Goal: Task Accomplishment & Management: Complete application form

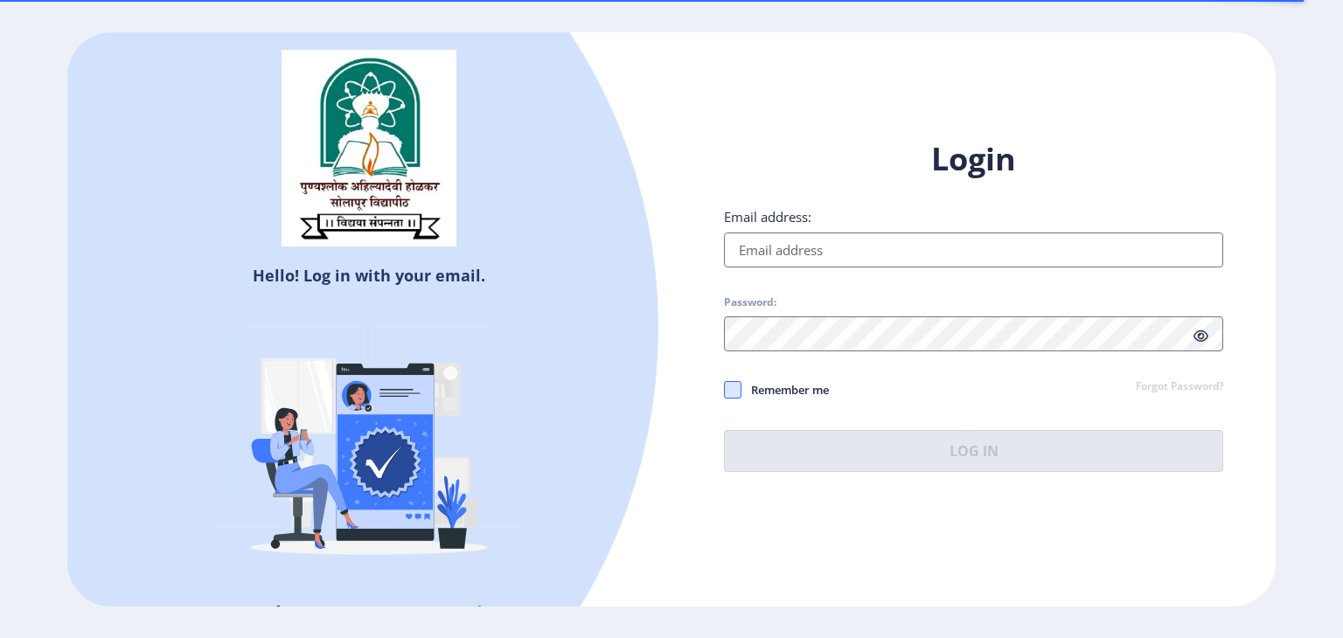
type input "[EMAIL_ADDRESS][DOMAIN_NAME]"
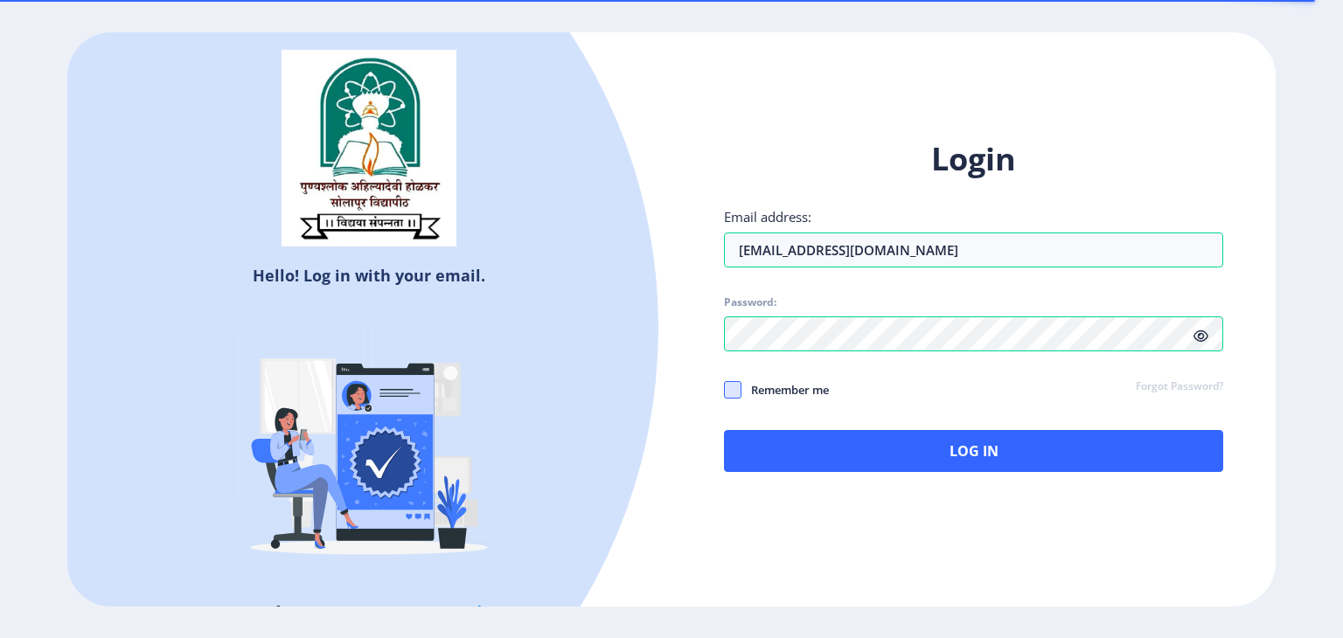
click at [734, 387] on span at bounding box center [732, 389] width 17 height 17
click at [725, 389] on input "Remember me" at bounding box center [724, 389] width 1 height 1
checkbox input "true"
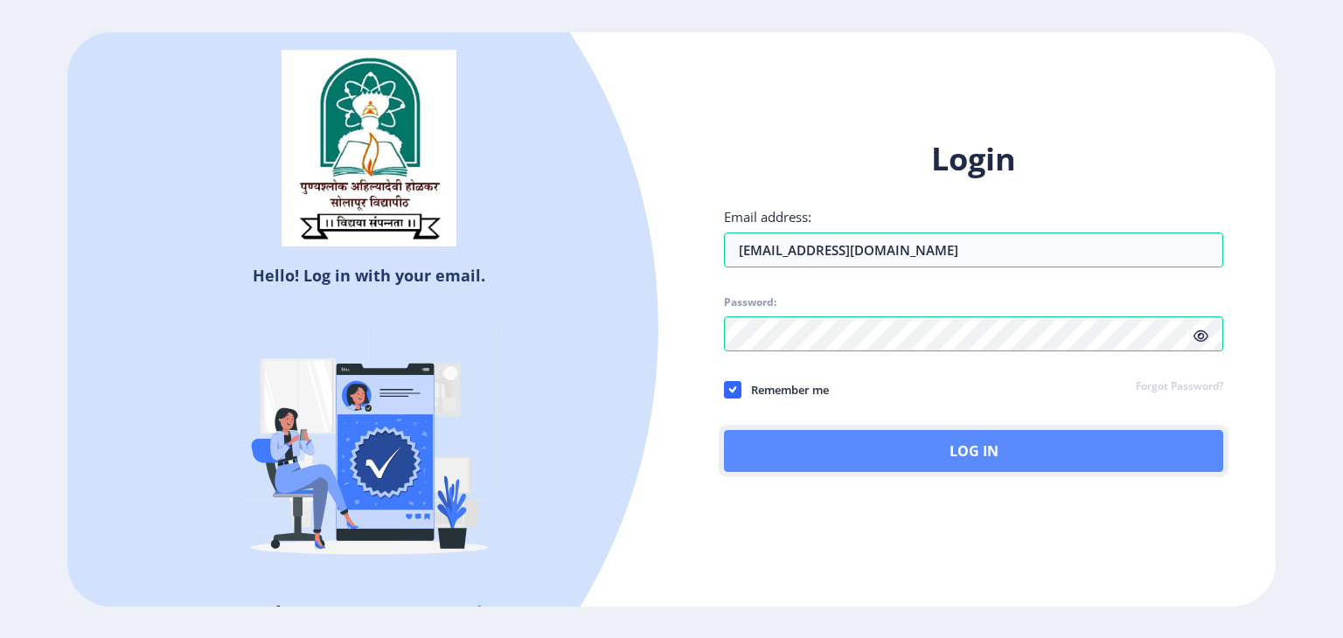
click at [959, 470] on button "Log In" at bounding box center [973, 451] width 499 height 42
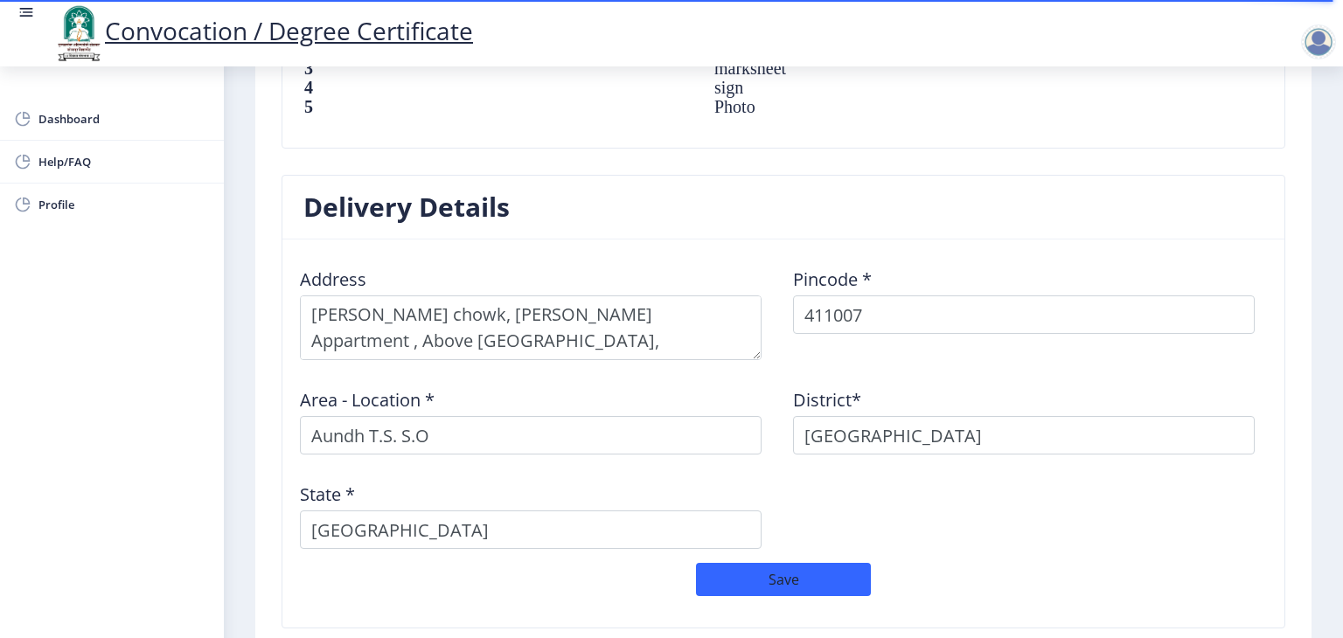
scroll to position [1480, 0]
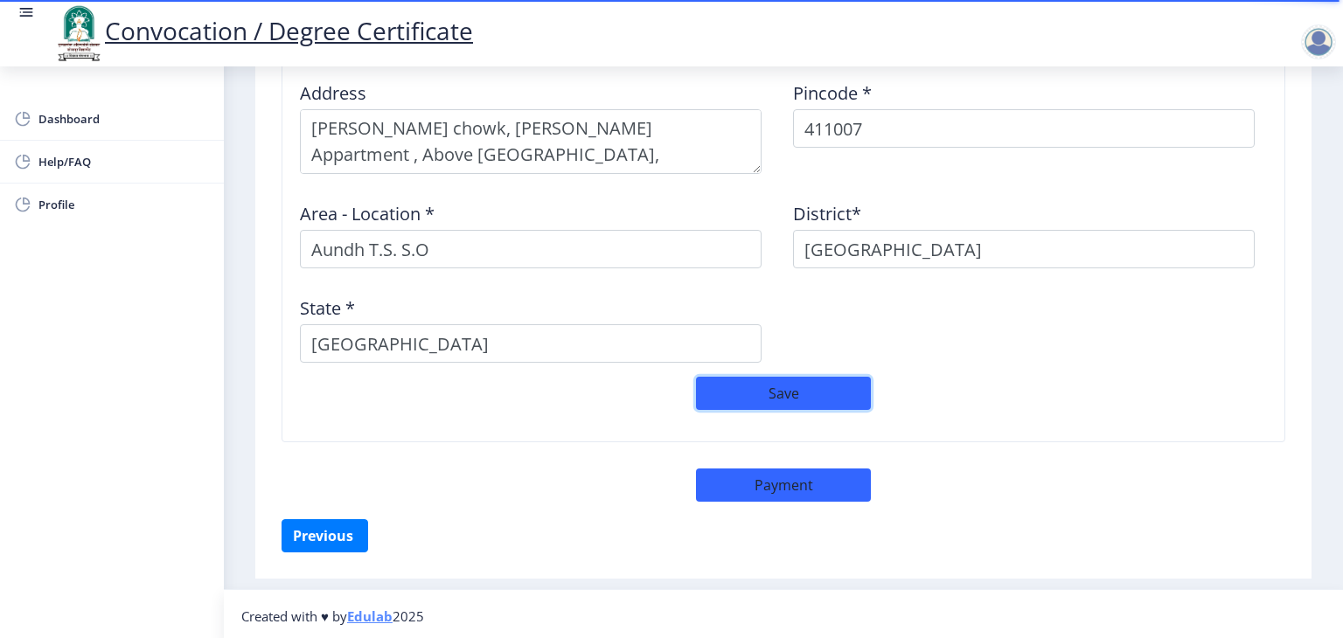
click at [808, 379] on button "Save" at bounding box center [783, 393] width 175 height 33
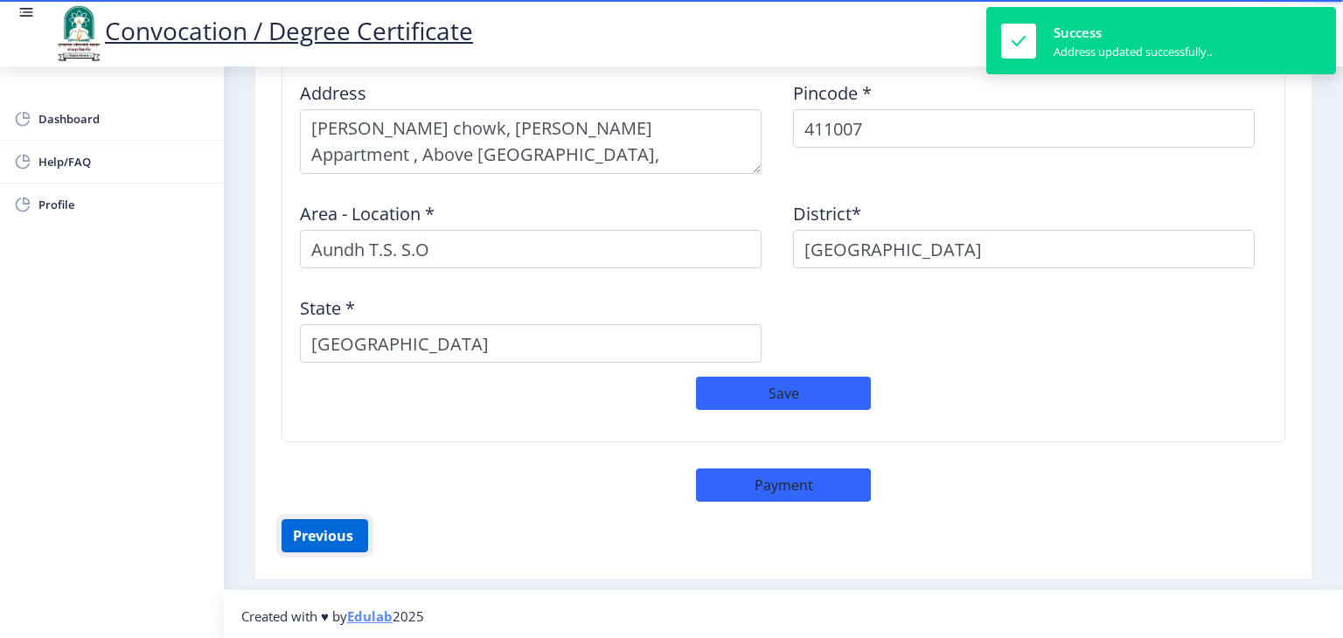
click at [310, 534] on button "Previous ‍" at bounding box center [325, 535] width 87 height 33
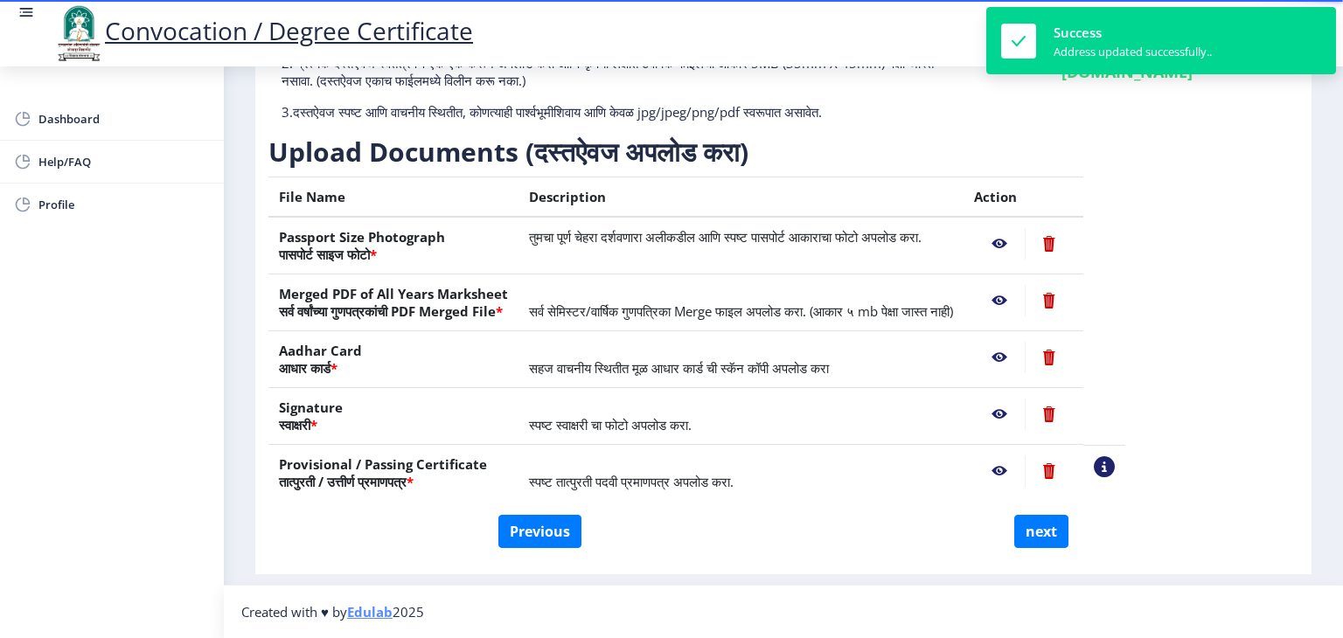
scroll to position [191, 0]
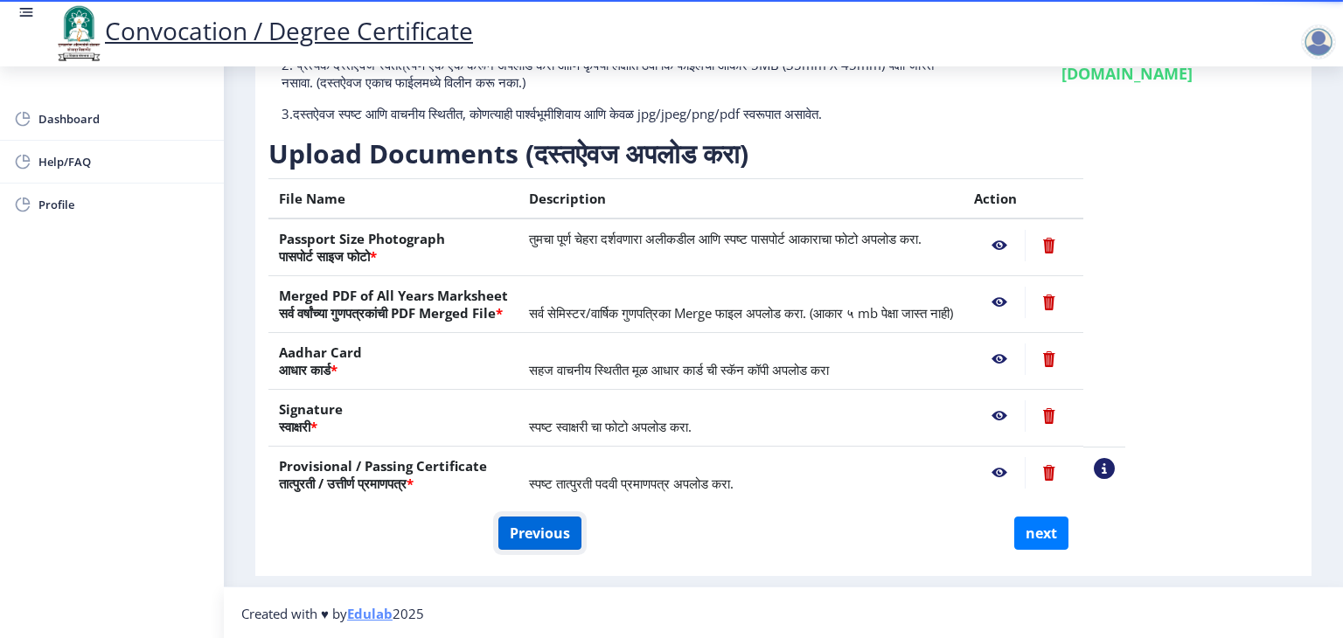
click at [547, 540] on button "Previous" at bounding box center [539, 533] width 83 height 33
select select "Regular"
select select "Computer Science"
select select "2021"
select select "March"
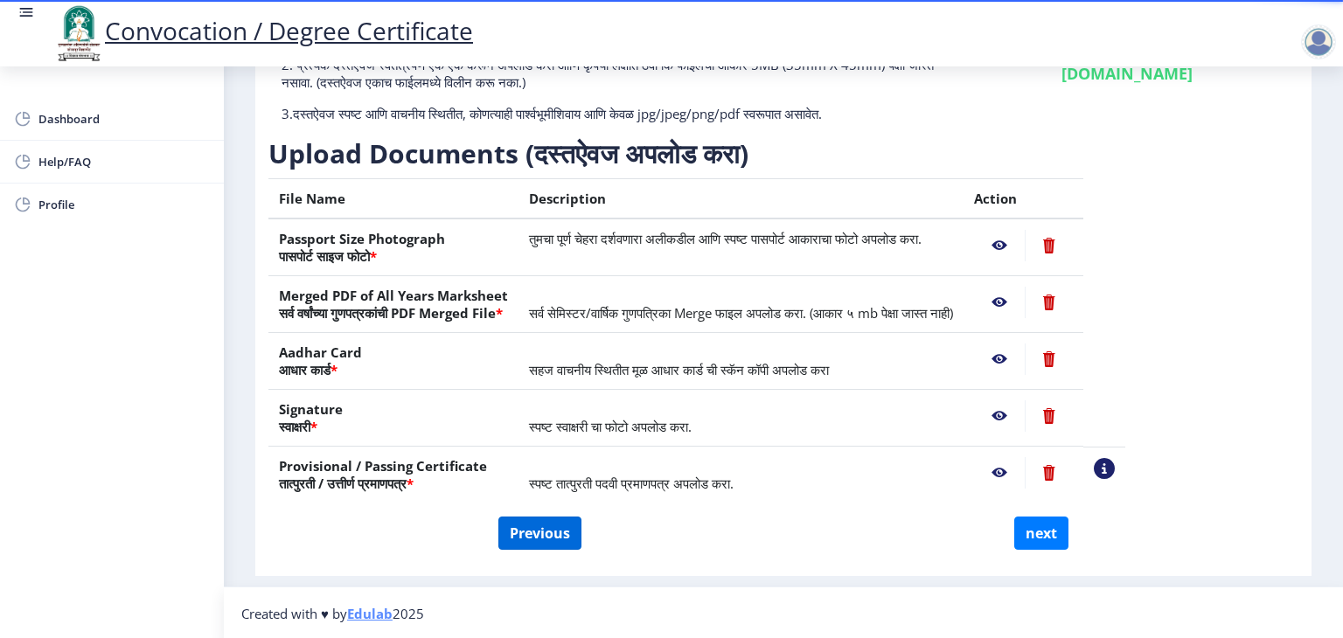
select select "Grade A+"
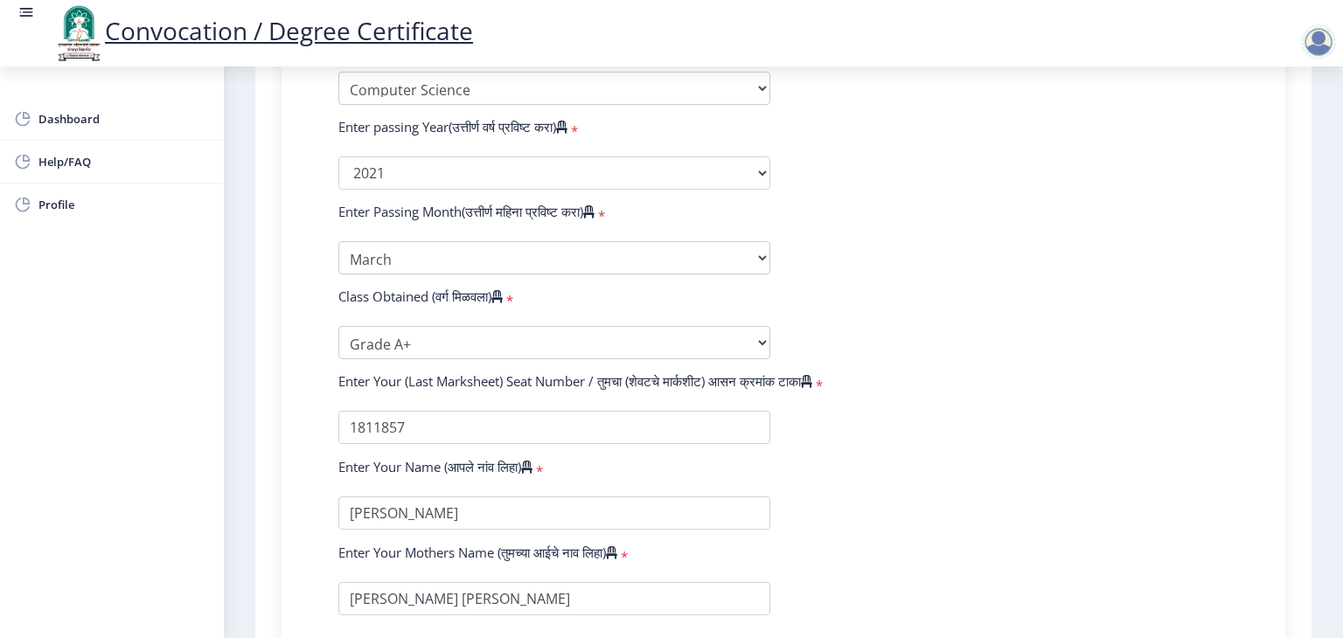
scroll to position [1090, 0]
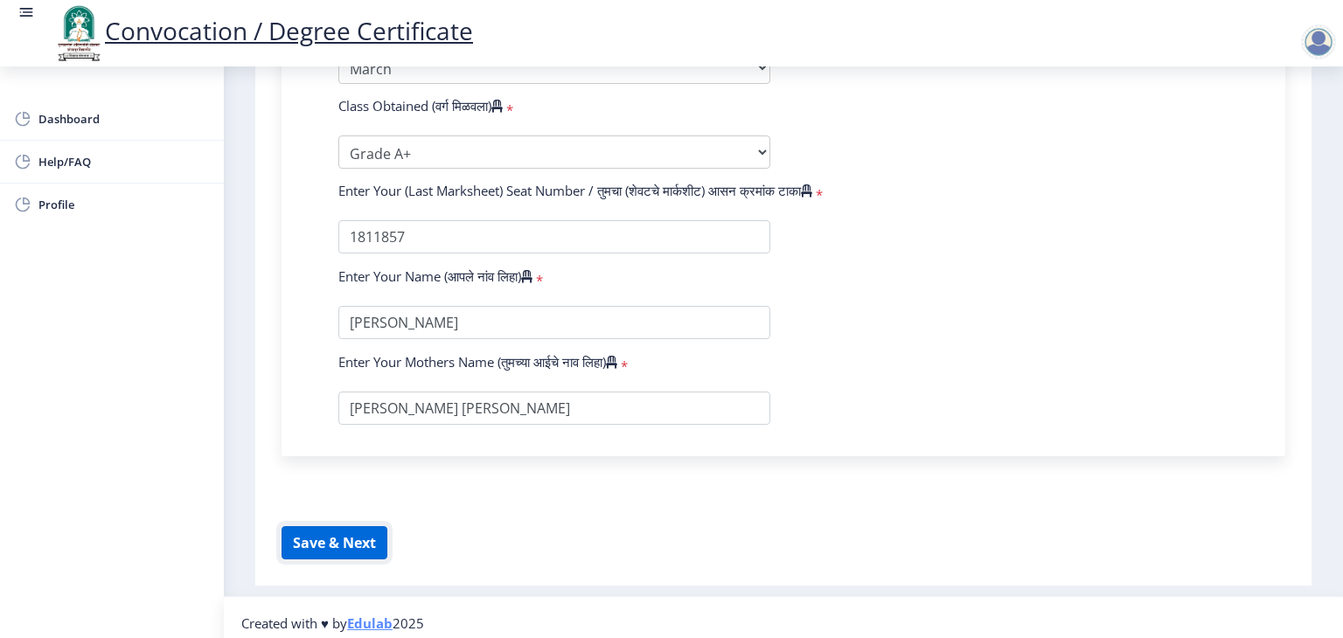
click at [360, 542] on button "Save & Next" at bounding box center [335, 542] width 106 height 33
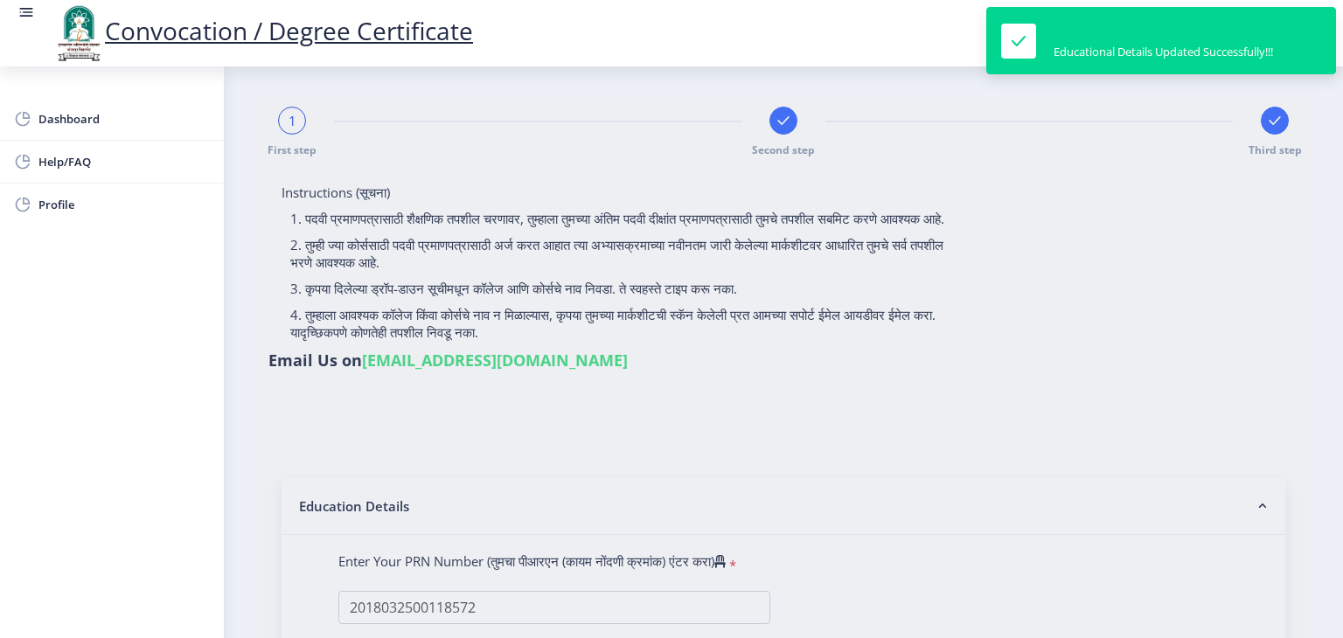
select select
type input "2018032500118572"
select select "Regular"
select select "2021"
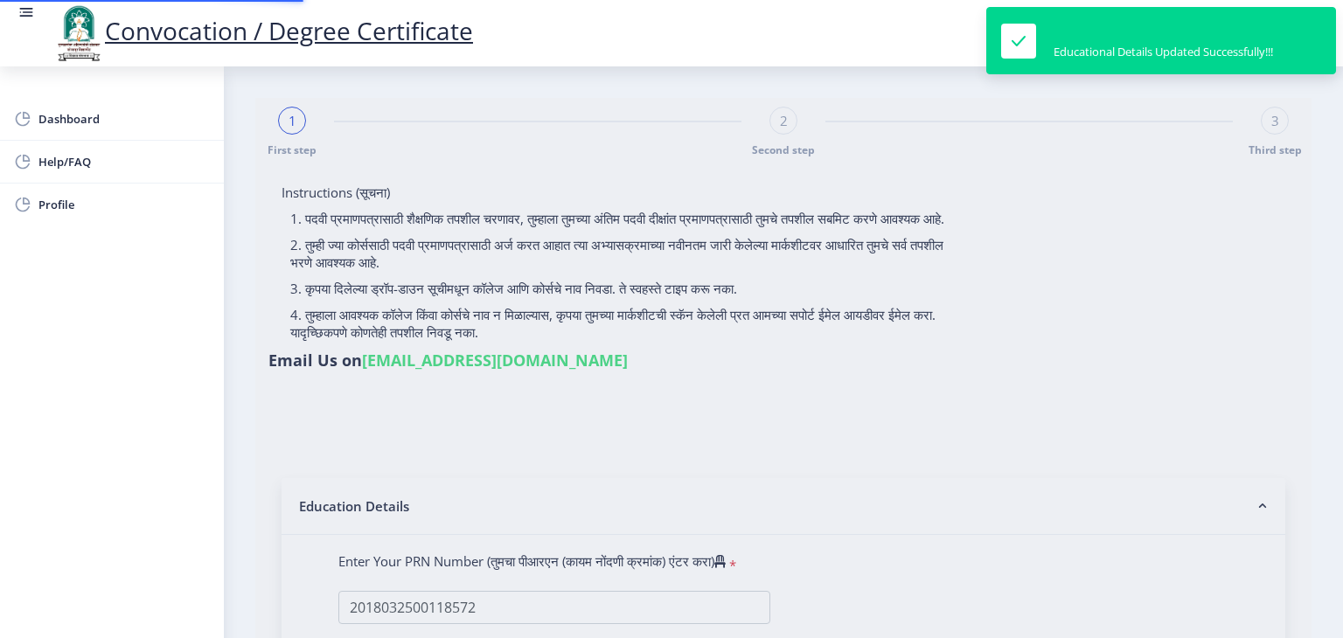
select select "March"
select select "Grade A+"
type input "1811857"
type input "[PERSON_NAME] [PERSON_NAME]"
select select "Computer Science"
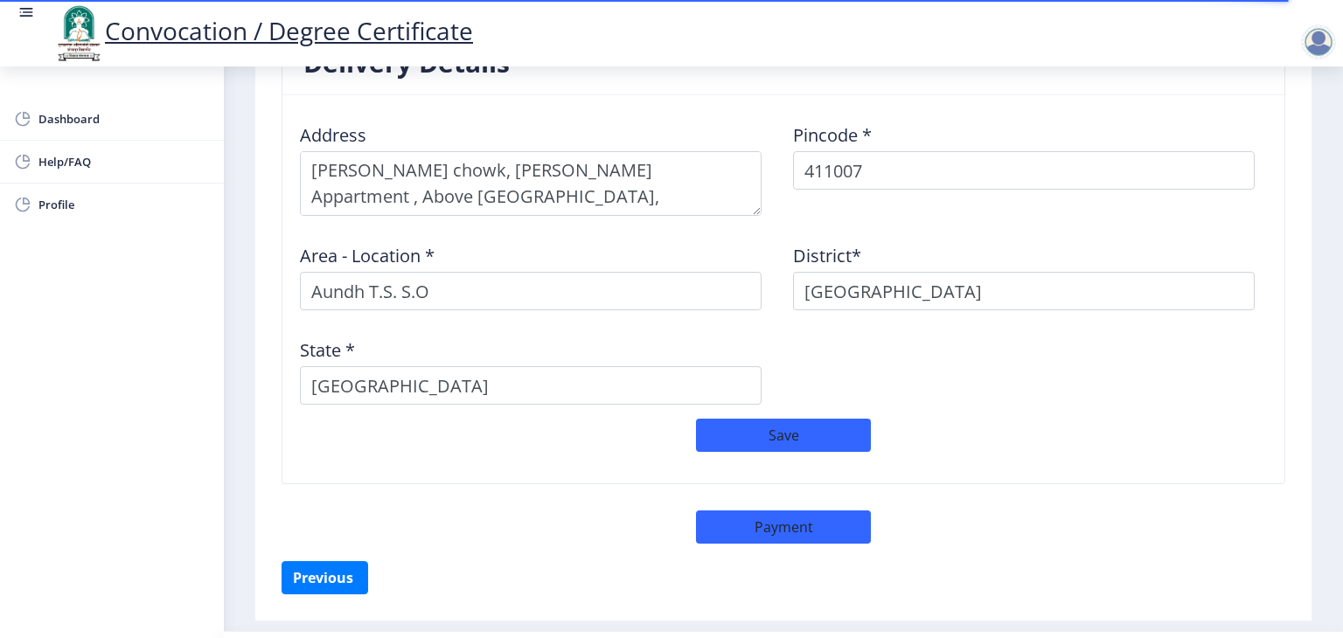
scroll to position [1480, 0]
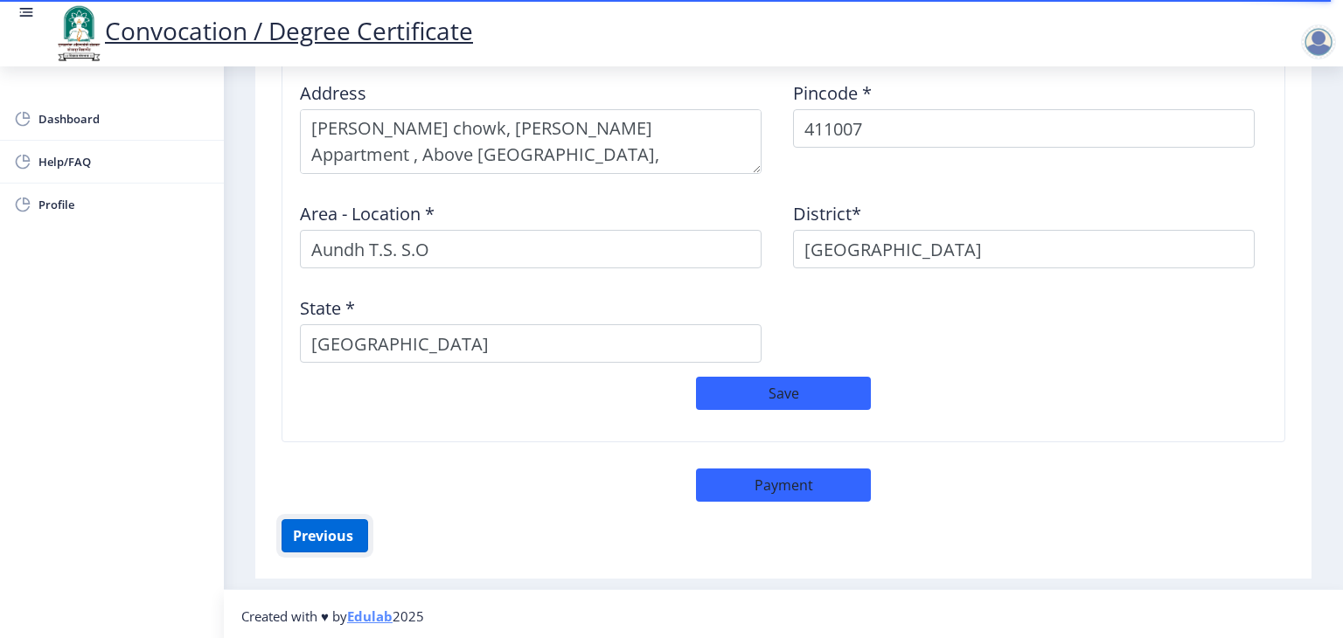
click at [340, 526] on button "Previous ‍" at bounding box center [325, 535] width 87 height 33
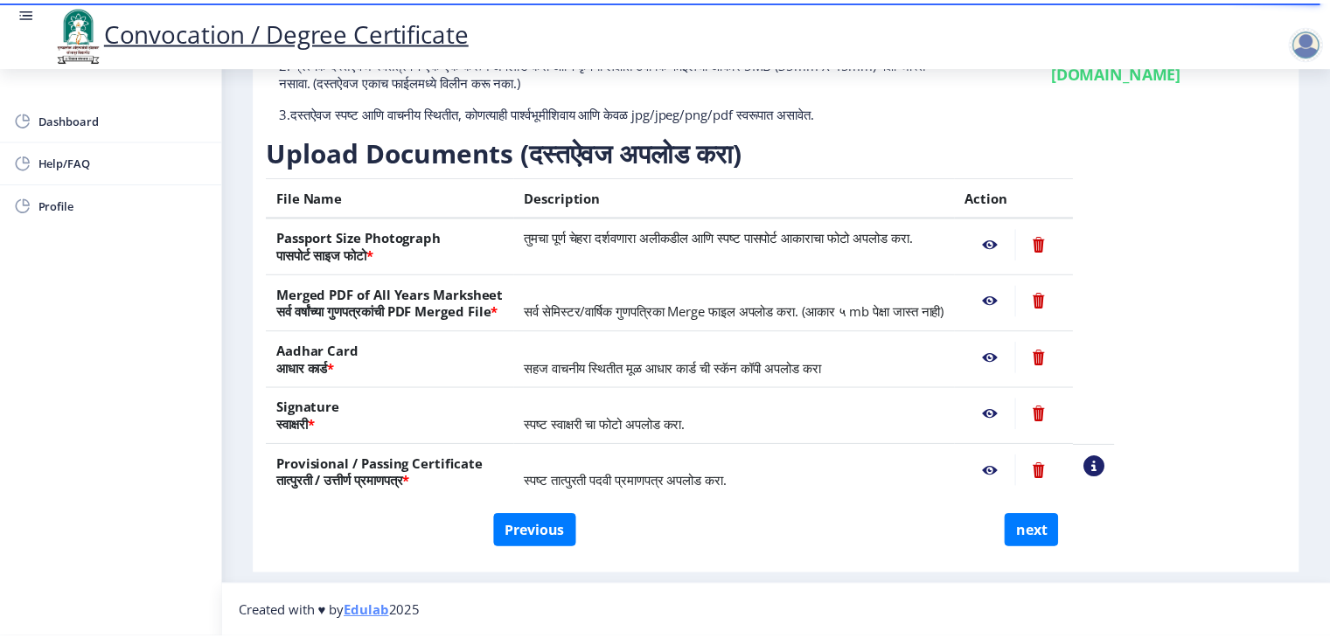
scroll to position [191, 0]
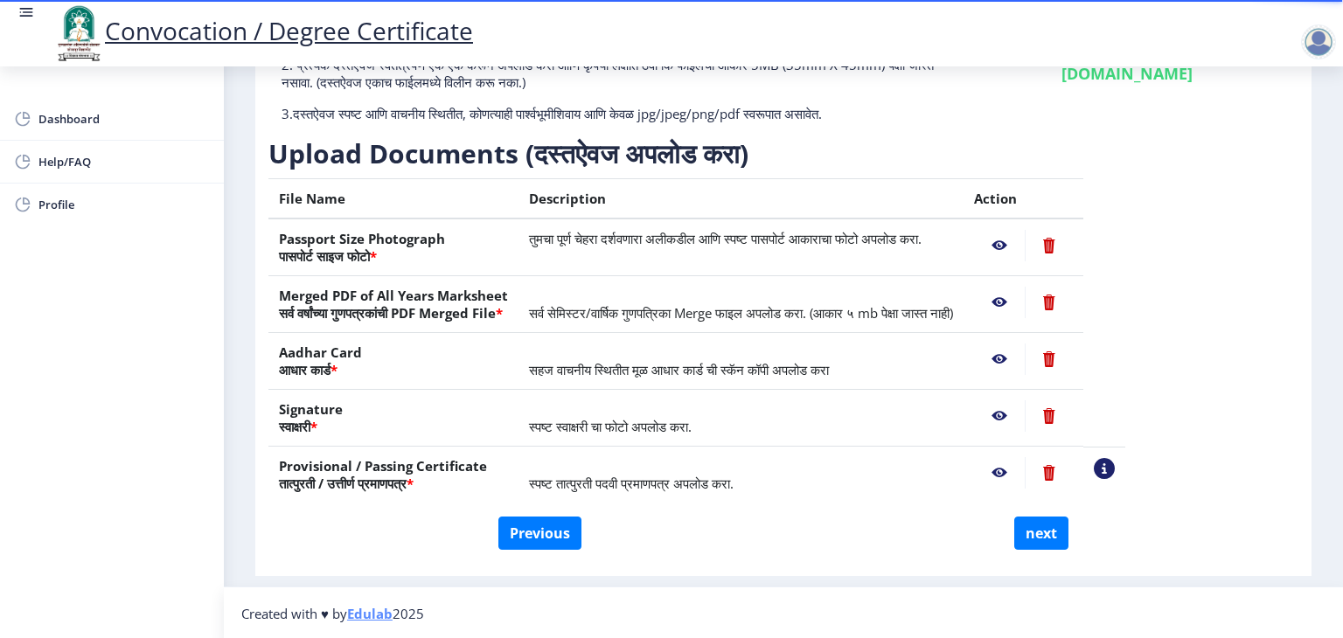
click at [1025, 246] on nb-action at bounding box center [999, 245] width 51 height 31
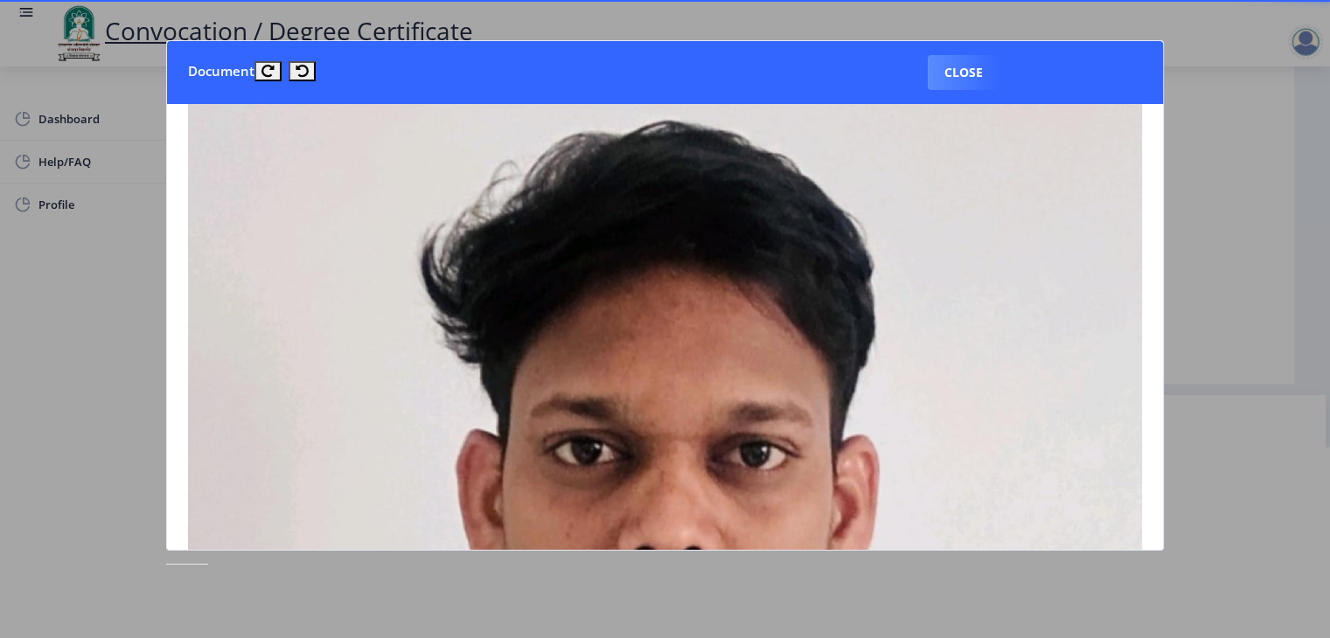
scroll to position [87, 0]
click at [958, 84] on button "Close" at bounding box center [964, 72] width 72 height 35
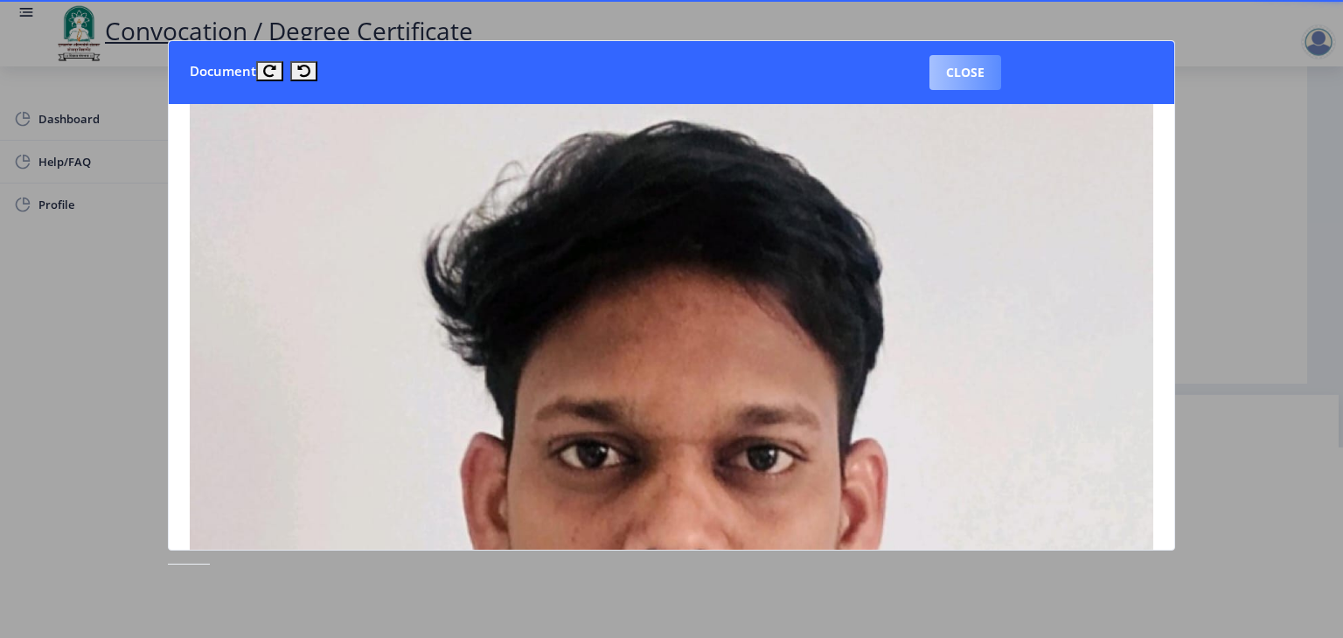
scroll to position [191, 0]
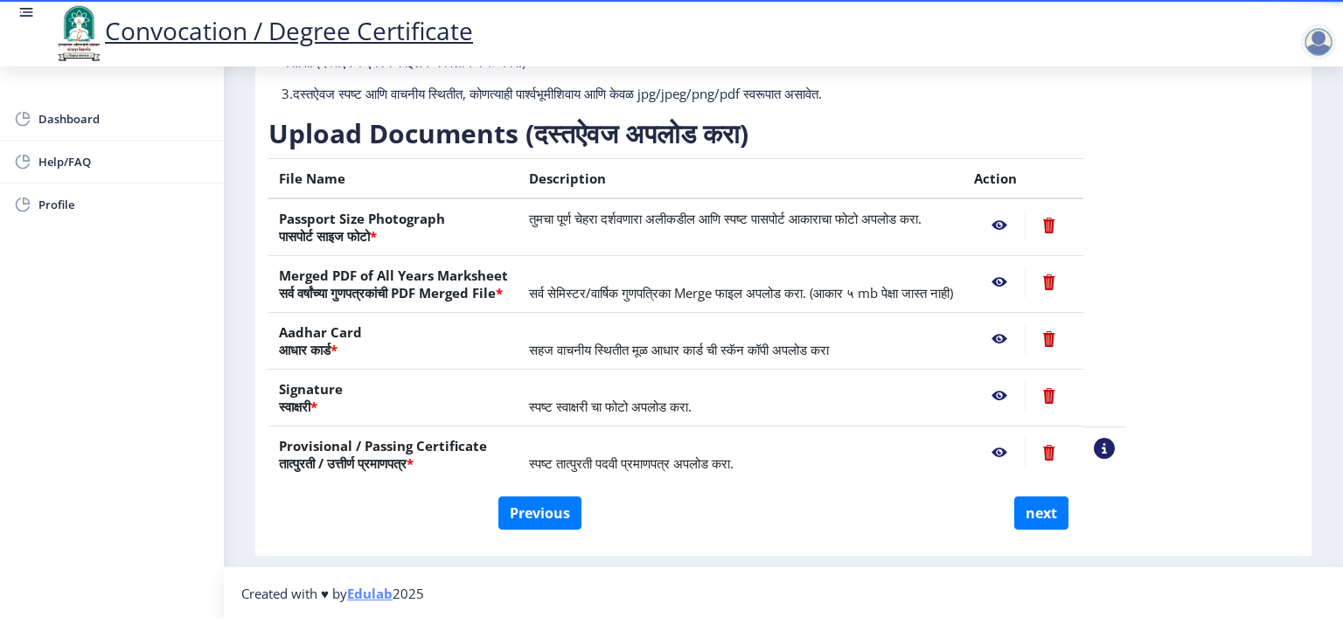
click at [1025, 281] on nb-action at bounding box center [999, 282] width 51 height 31
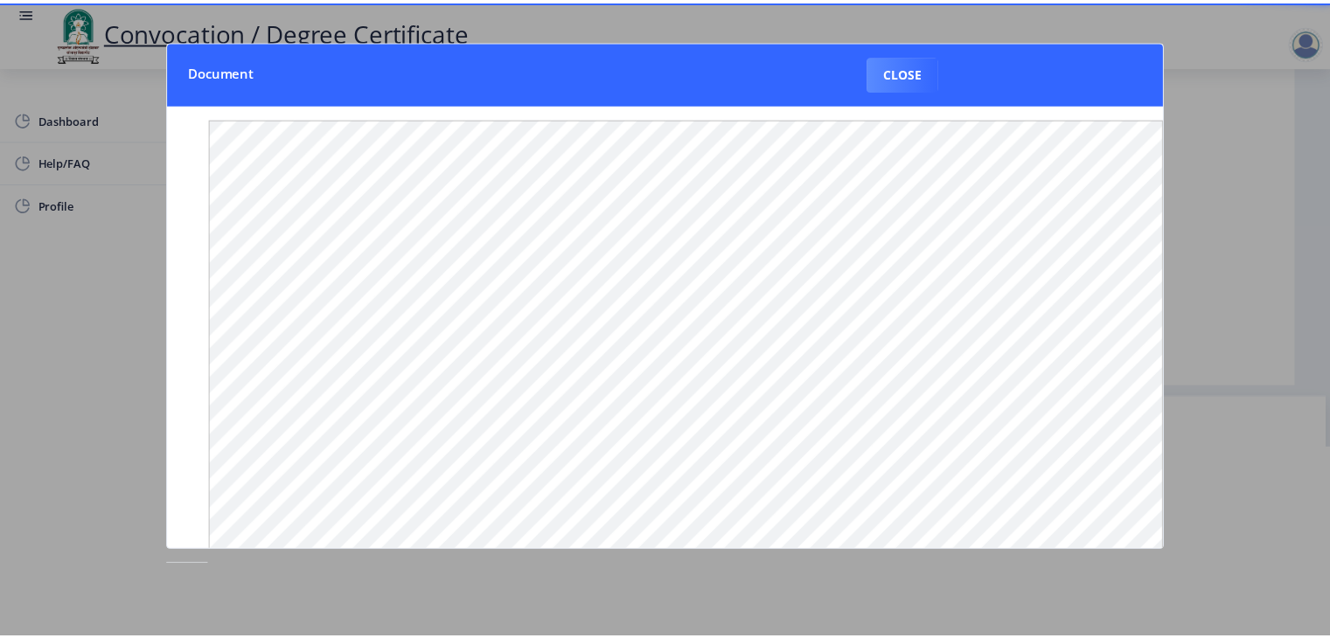
scroll to position [0, 0]
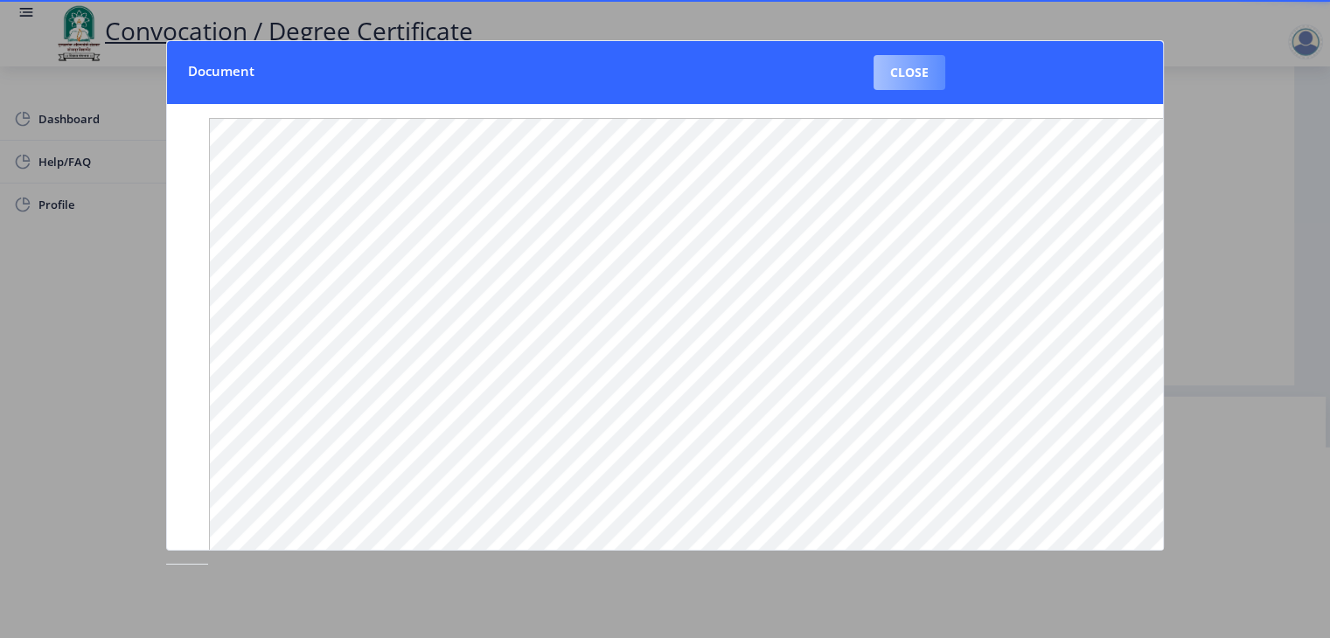
click at [907, 72] on button "Close" at bounding box center [910, 72] width 72 height 35
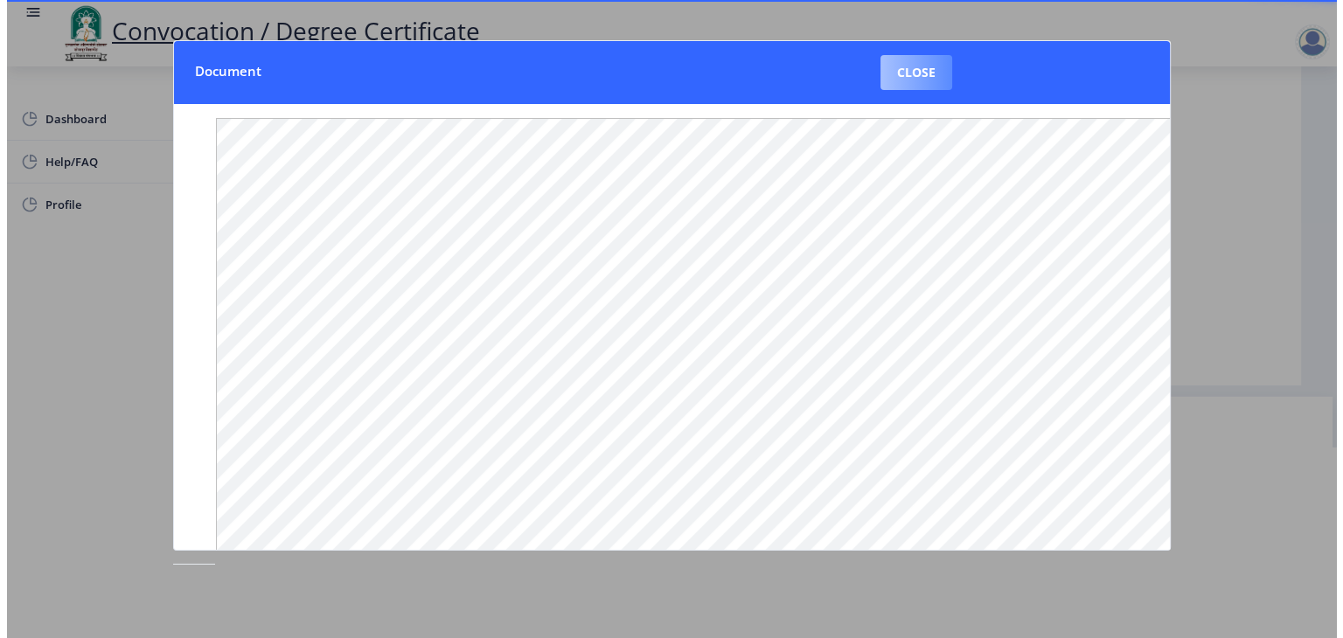
scroll to position [20, 0]
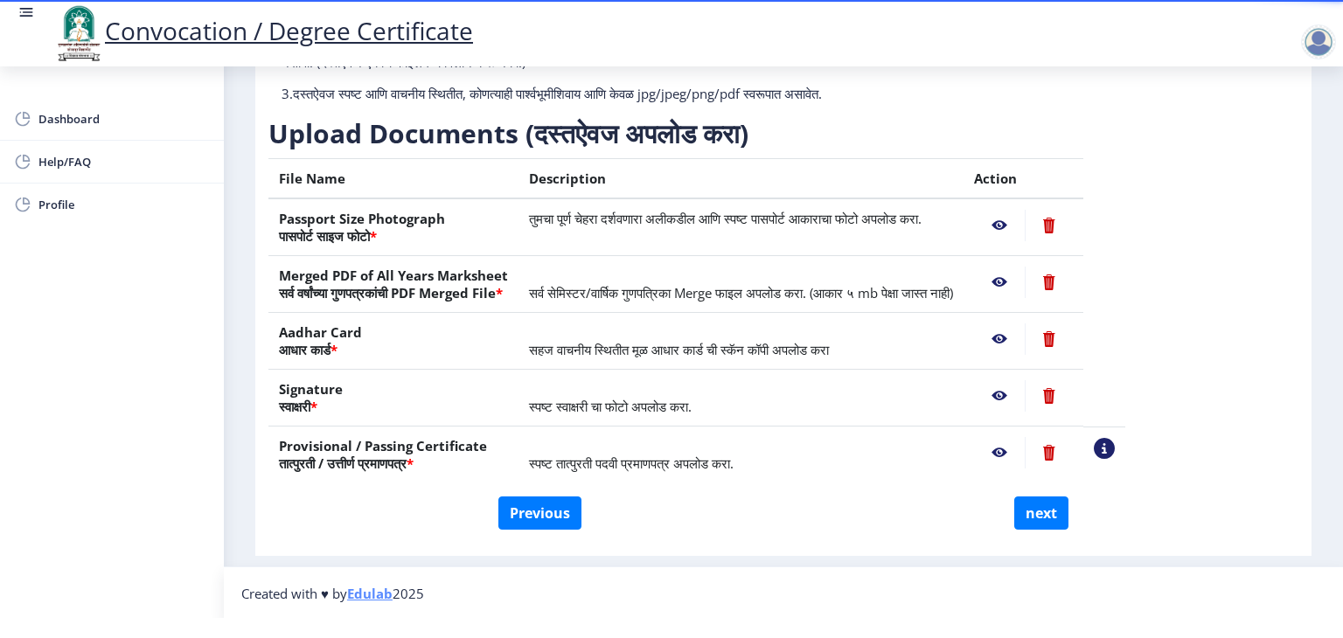
click at [1025, 341] on nb-action at bounding box center [999, 339] width 51 height 31
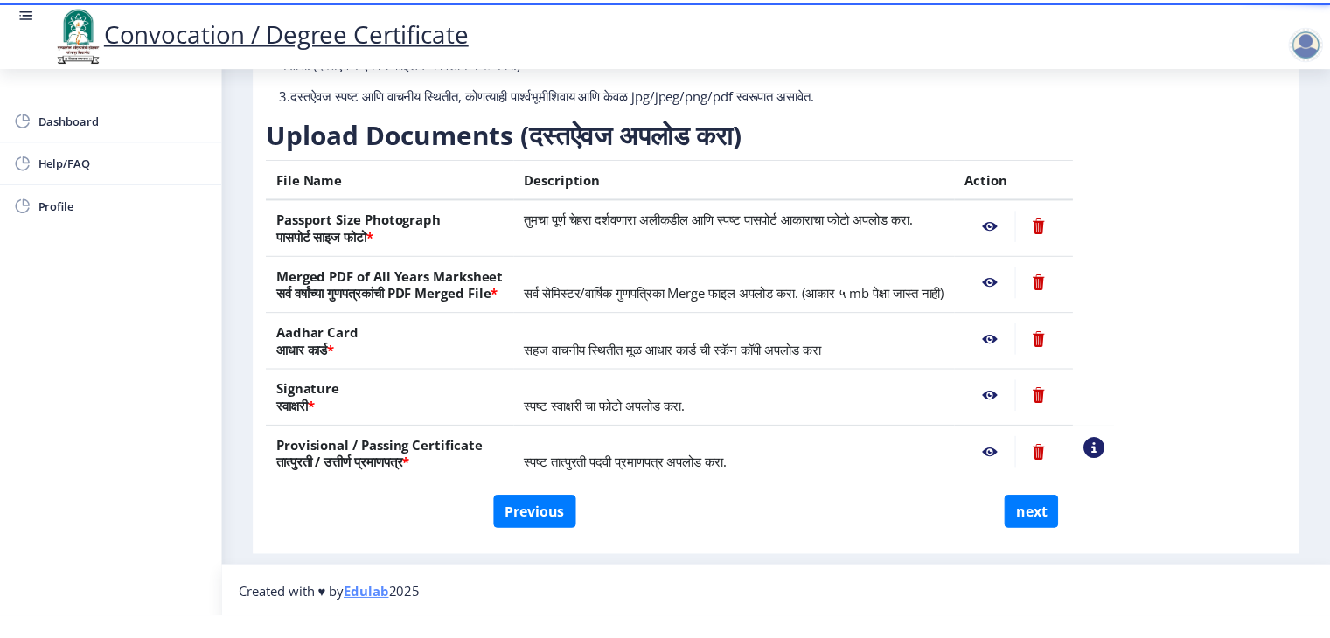
scroll to position [0, 0]
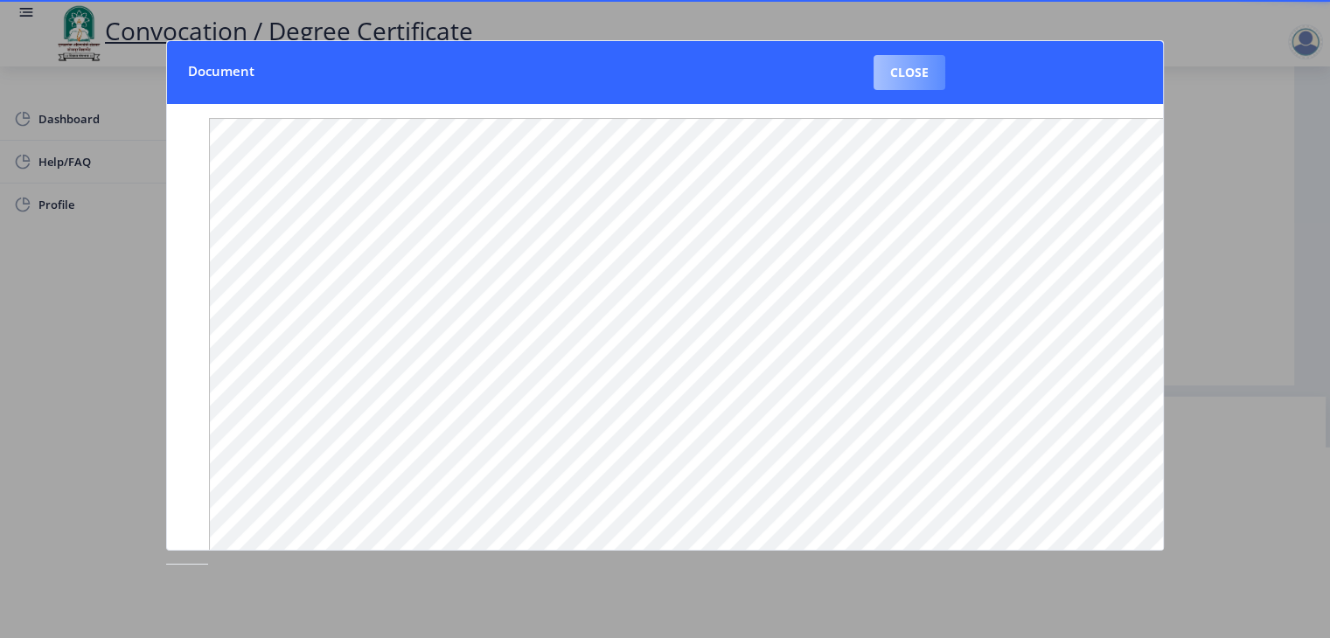
click at [906, 78] on button "Close" at bounding box center [910, 72] width 72 height 35
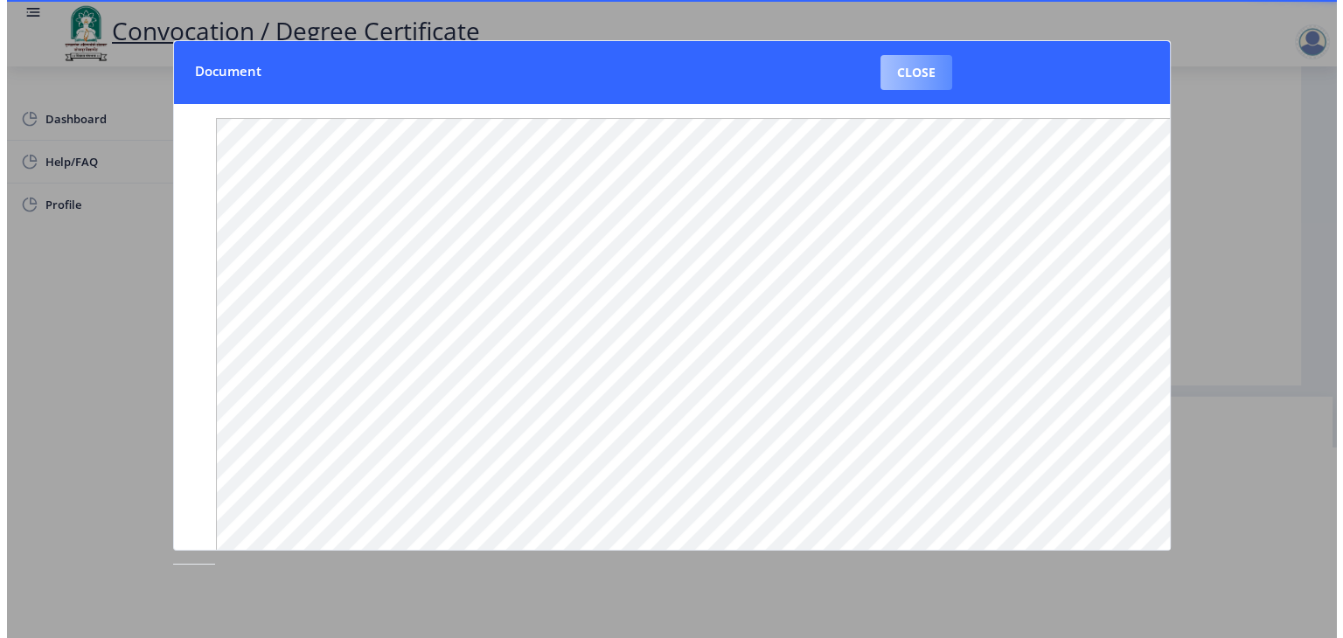
scroll to position [20, 0]
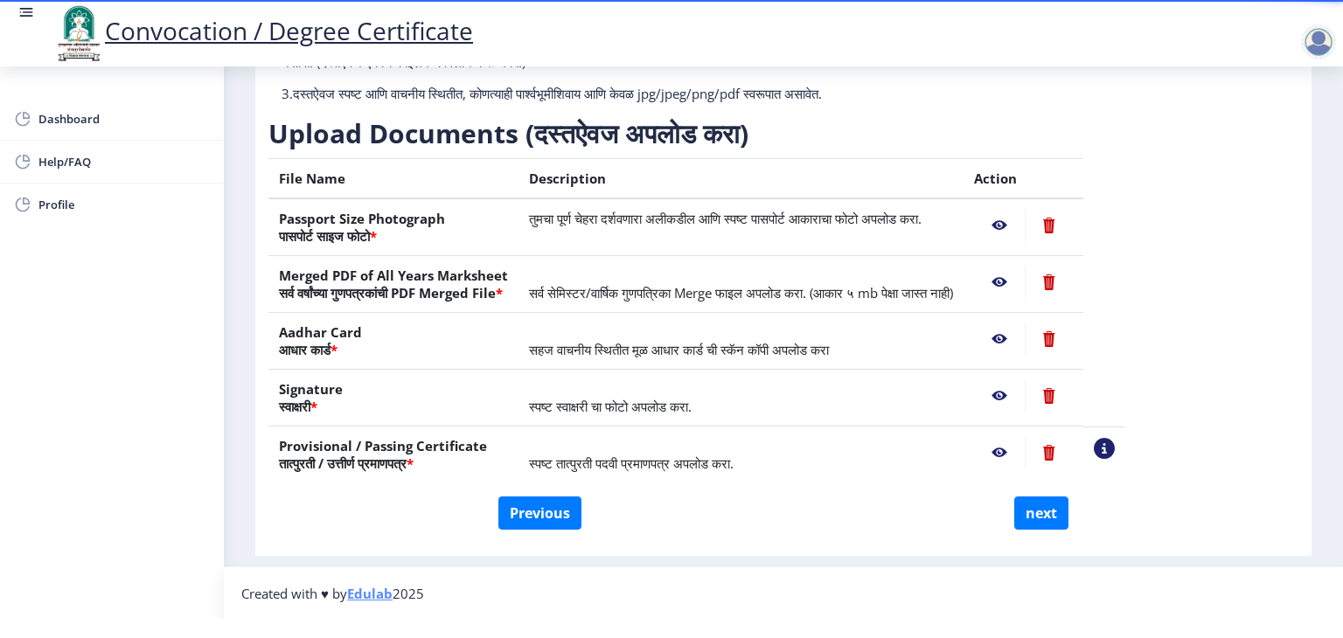
click at [1025, 396] on nb-action at bounding box center [999, 395] width 51 height 31
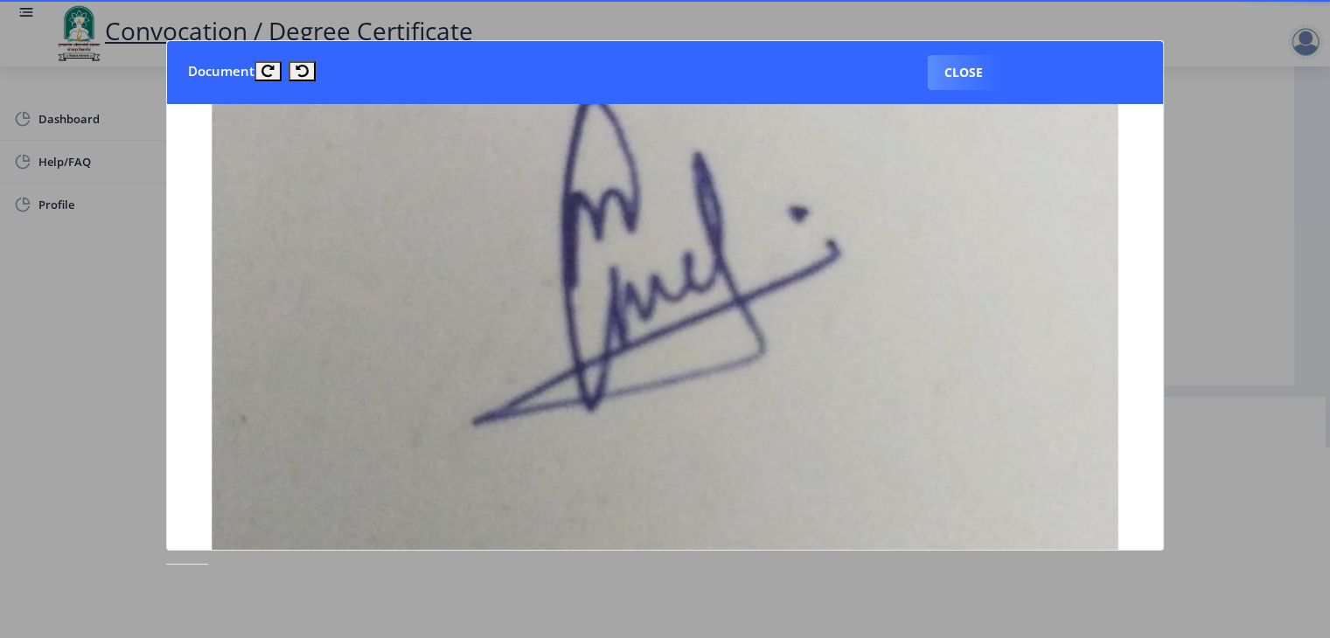
scroll to position [444, 0]
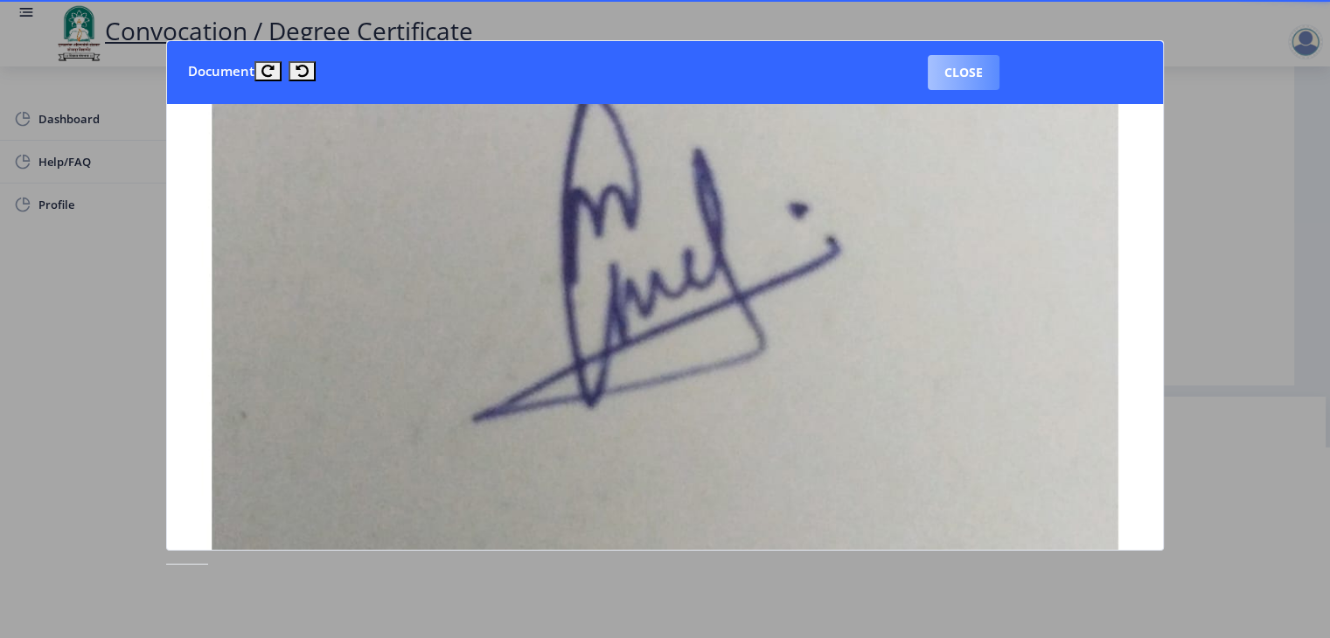
click at [962, 80] on button "Close" at bounding box center [964, 72] width 72 height 35
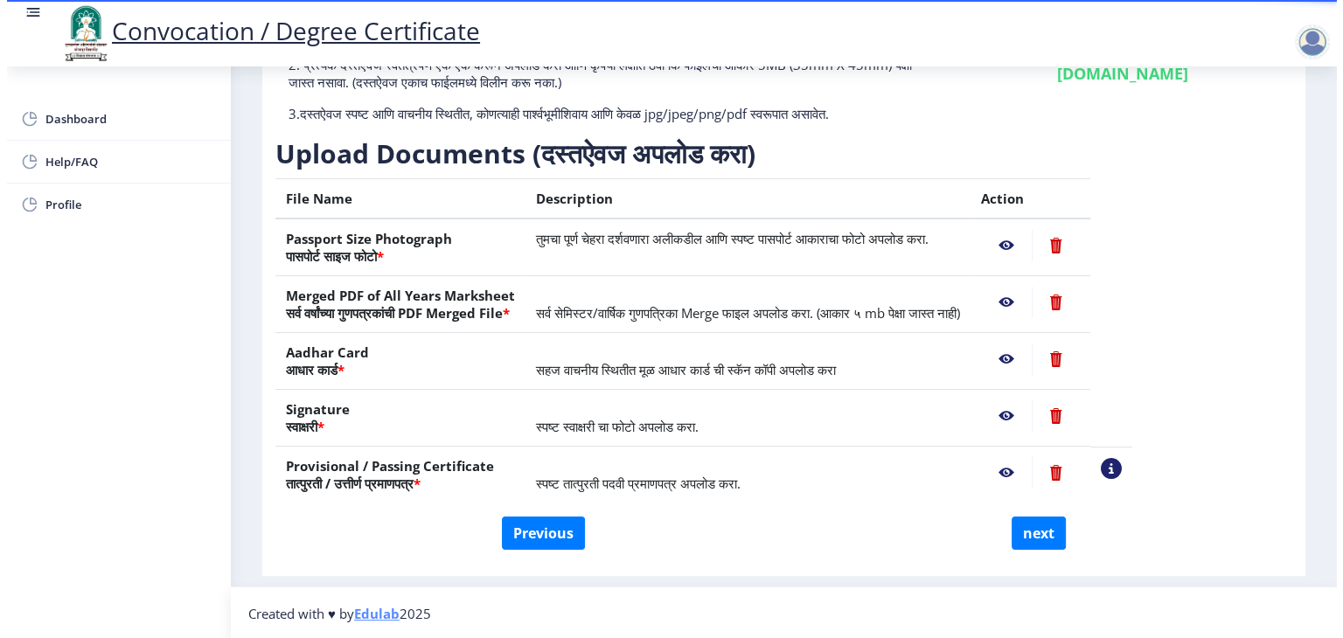
scroll to position [20, 0]
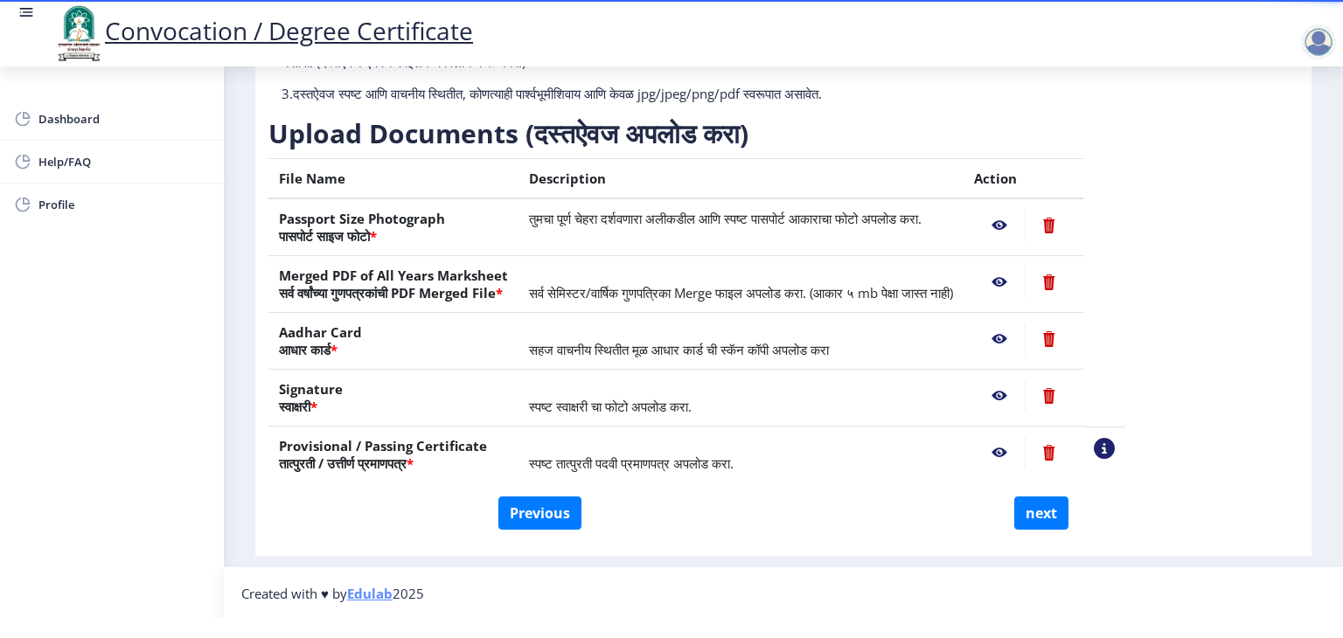
click at [1025, 450] on nb-action at bounding box center [999, 452] width 51 height 31
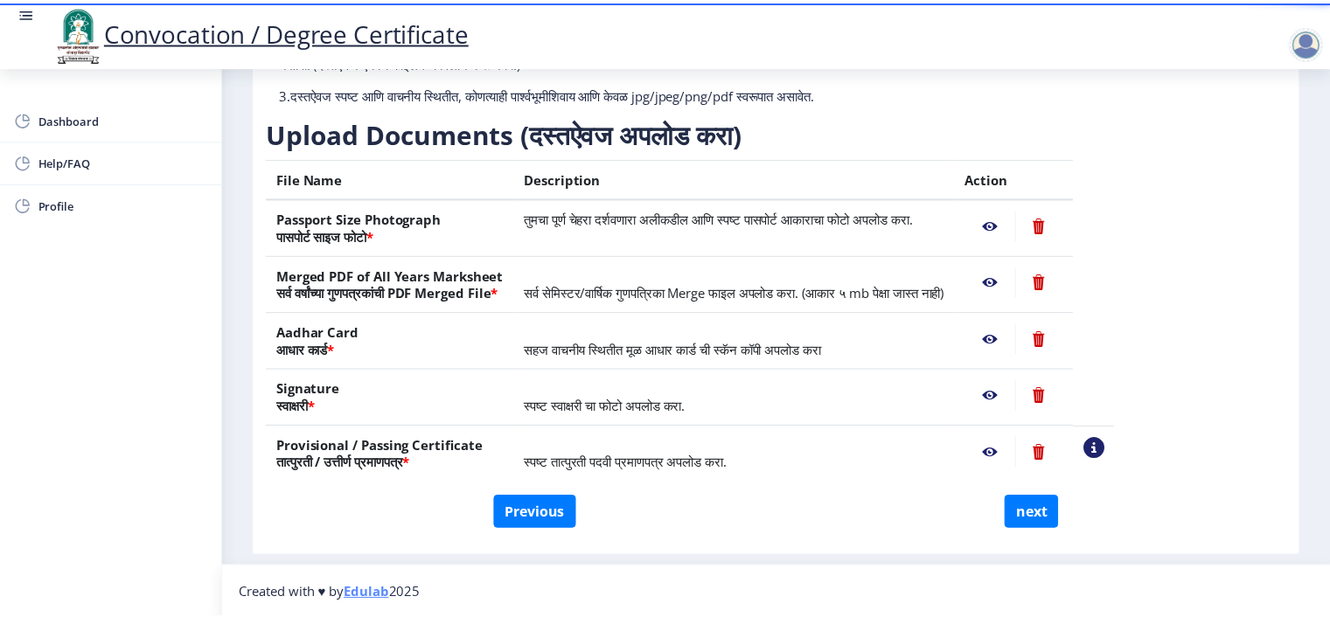
scroll to position [0, 0]
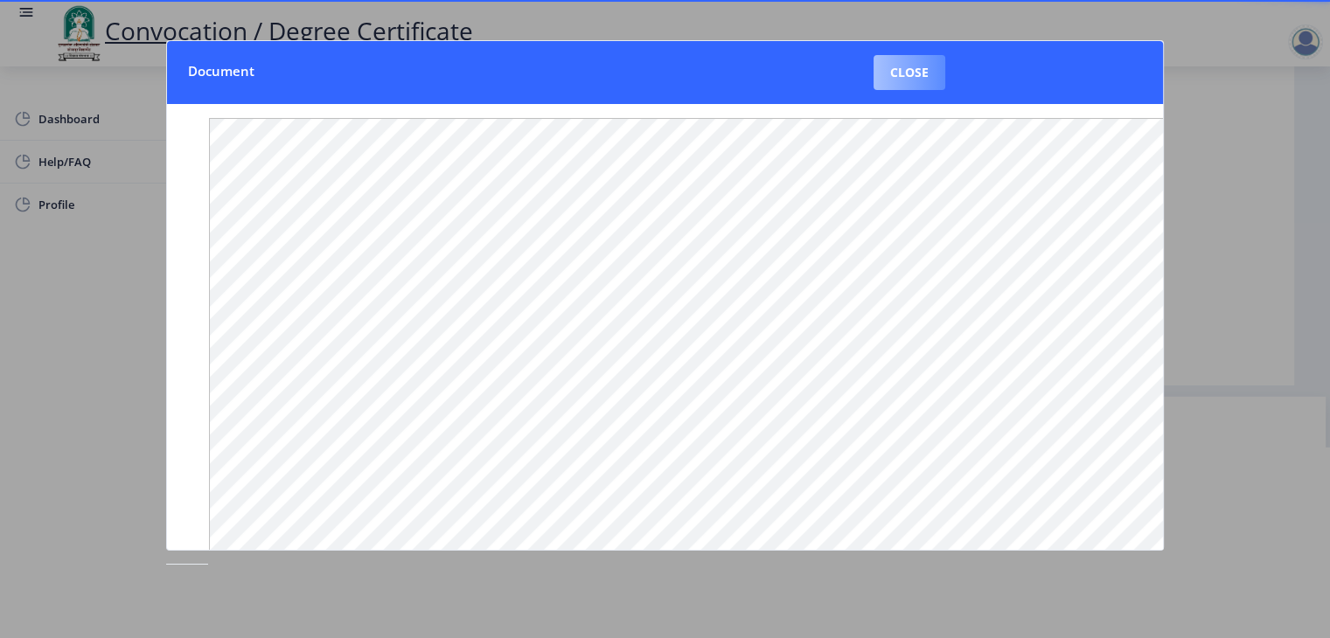
click at [903, 74] on button "Close" at bounding box center [910, 72] width 72 height 35
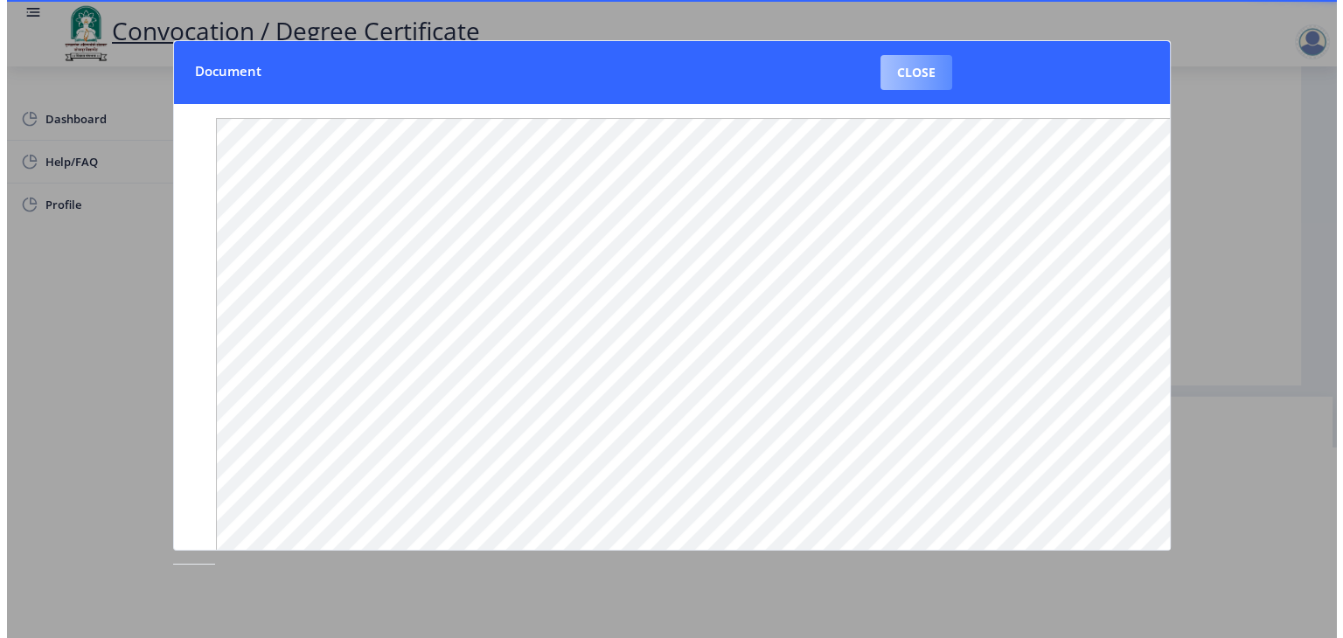
scroll to position [20, 0]
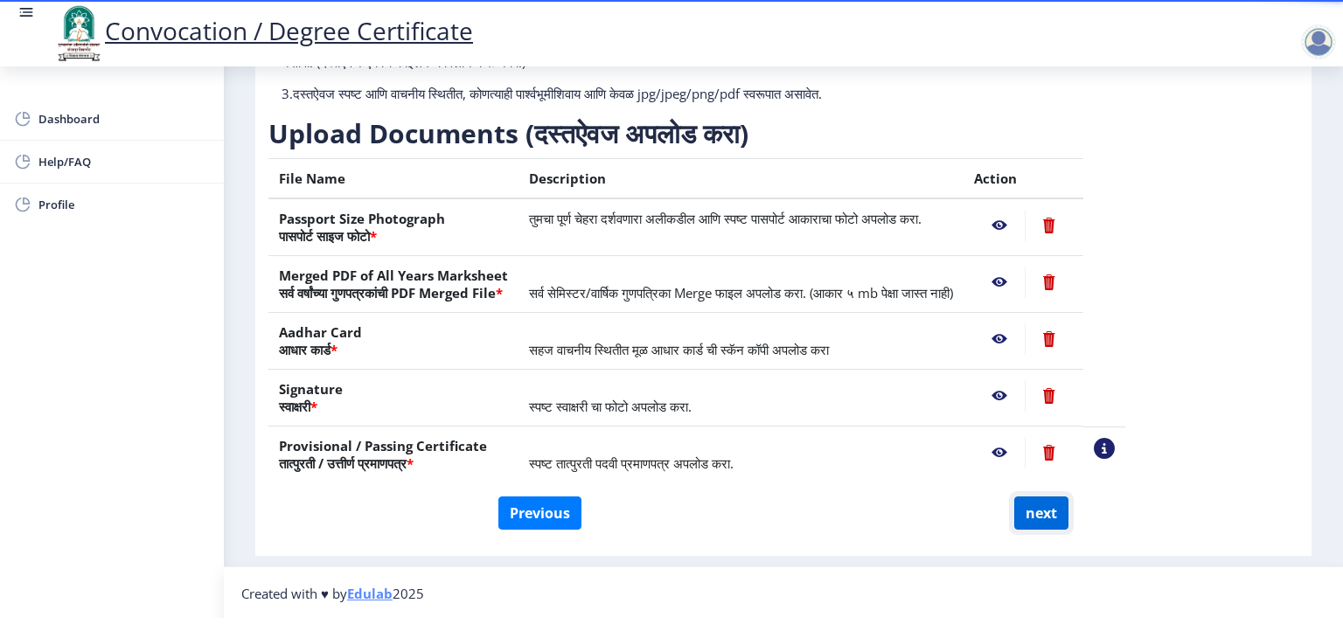
click at [1054, 512] on button "next" at bounding box center [1041, 513] width 54 height 33
select select
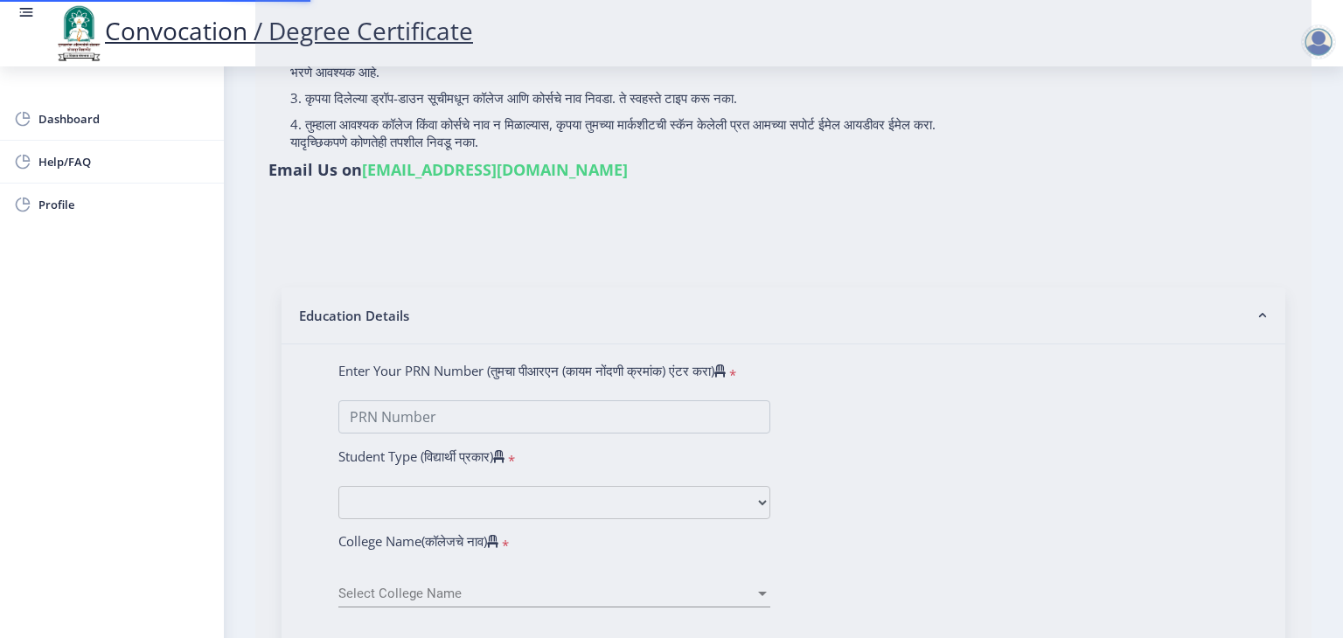
scroll to position [0, 0]
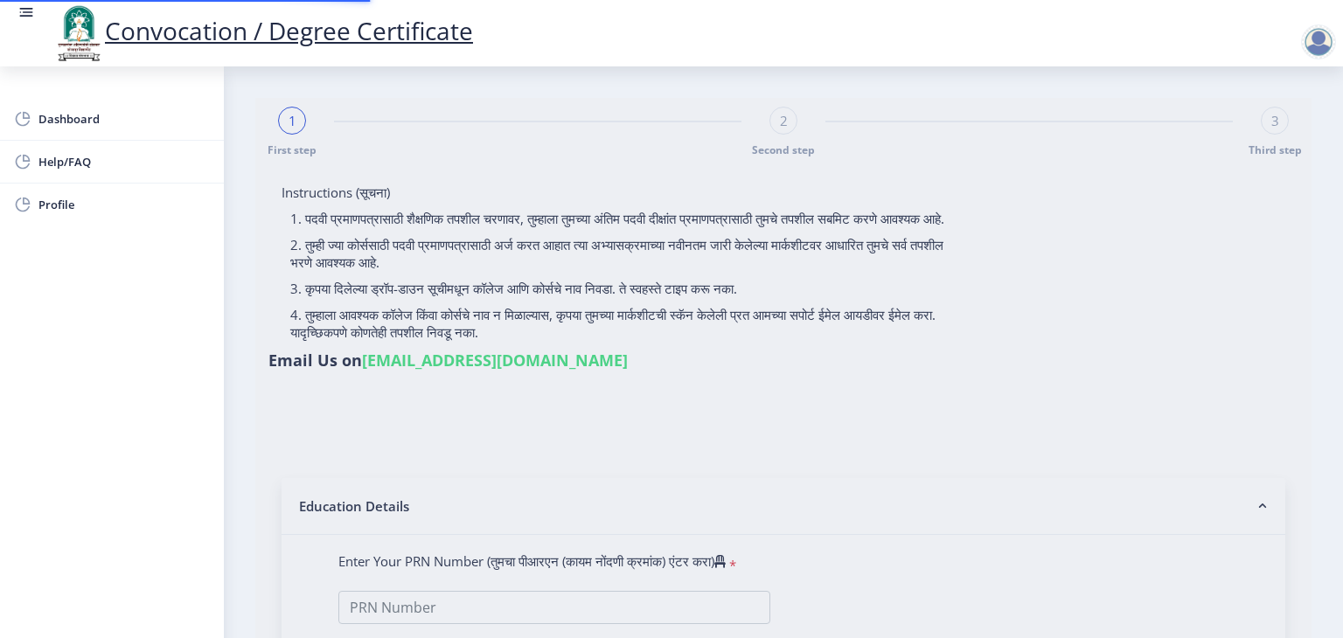
select select
type input "2018032500118572"
select select "Regular"
select select "2021"
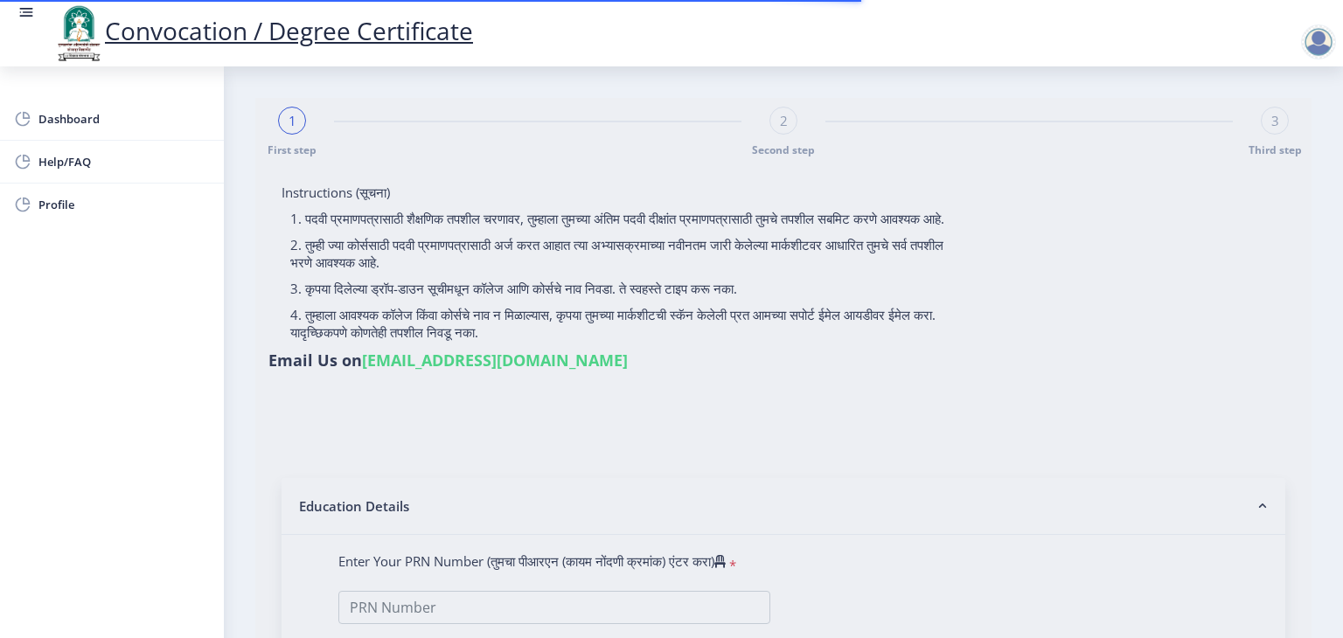
select select "March"
select select "Grade A+"
type input "1811857"
type input "[PERSON_NAME] [PERSON_NAME]"
select select "Computer Science"
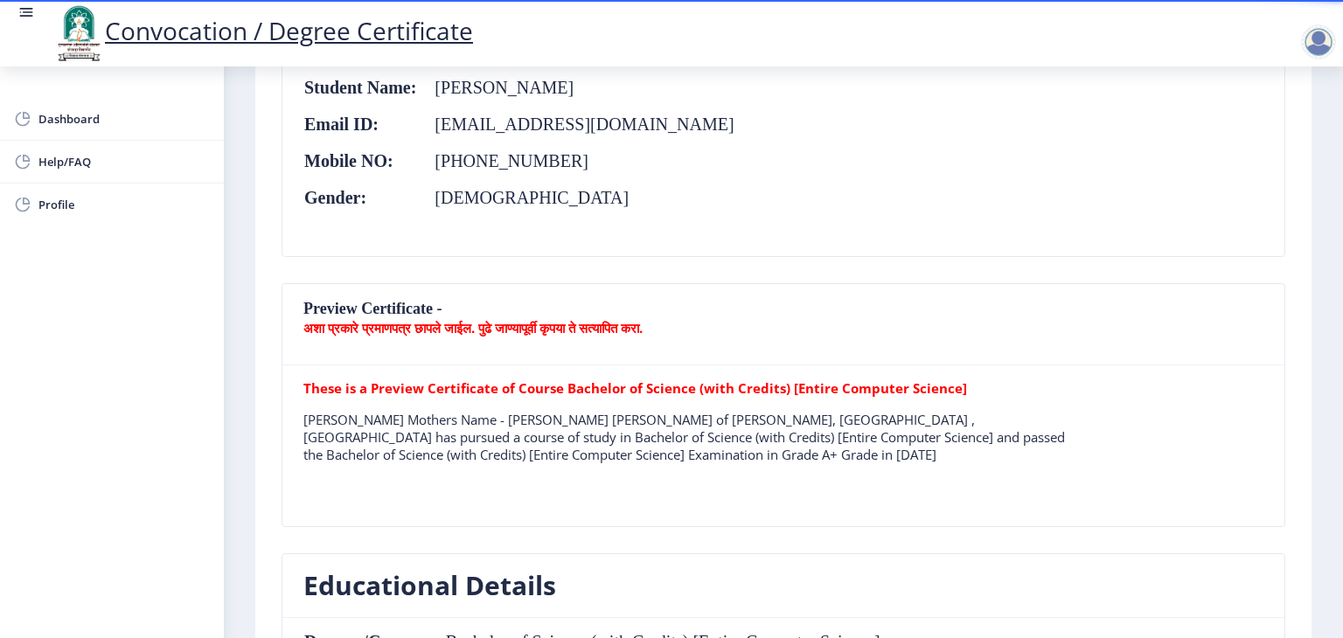
scroll to position [304, 0]
click at [484, 323] on b "अशा प्रकारे प्रमाणपत्र छापले जाईल. पुढे जाण्यापूर्वी कृपया ते सत्यापित करा." at bounding box center [472, 327] width 339 height 17
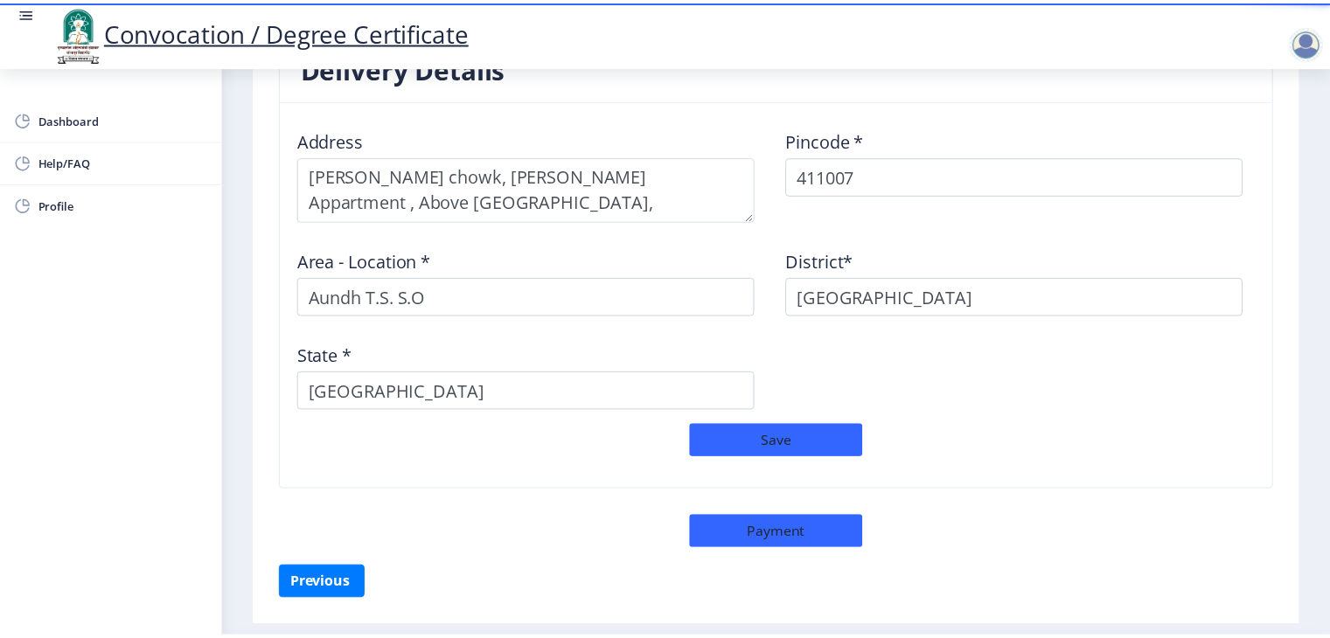
scroll to position [1480, 0]
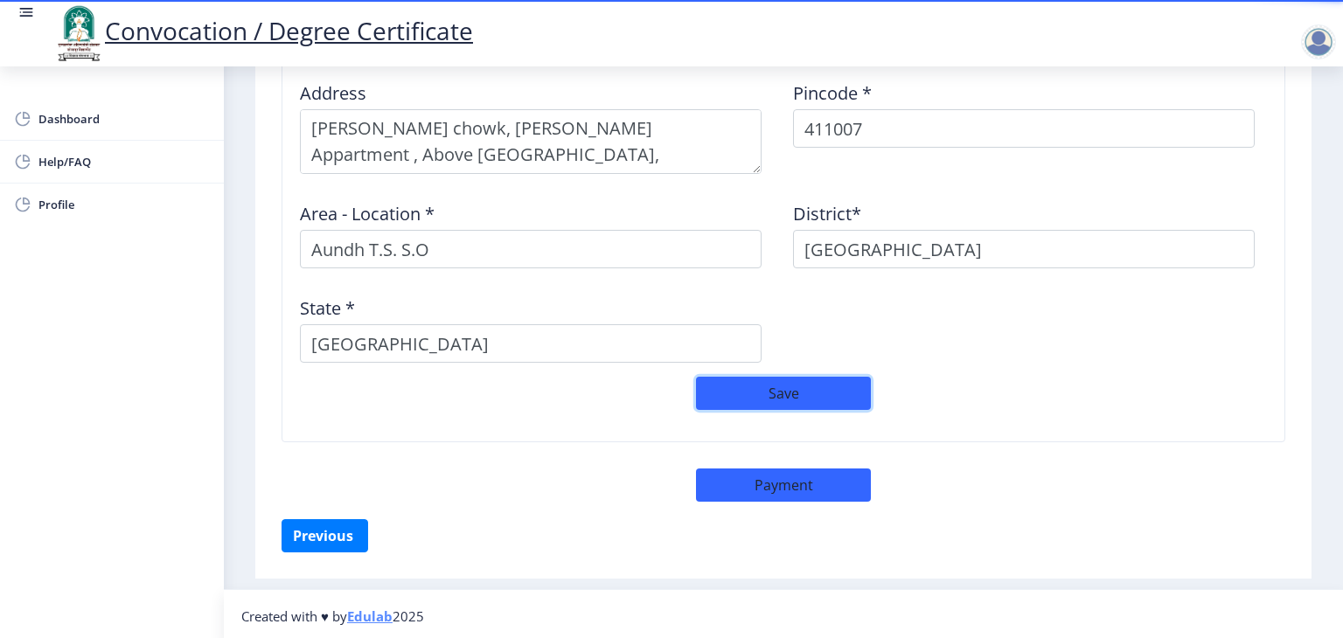
click at [807, 394] on button "Save" at bounding box center [783, 393] width 175 height 33
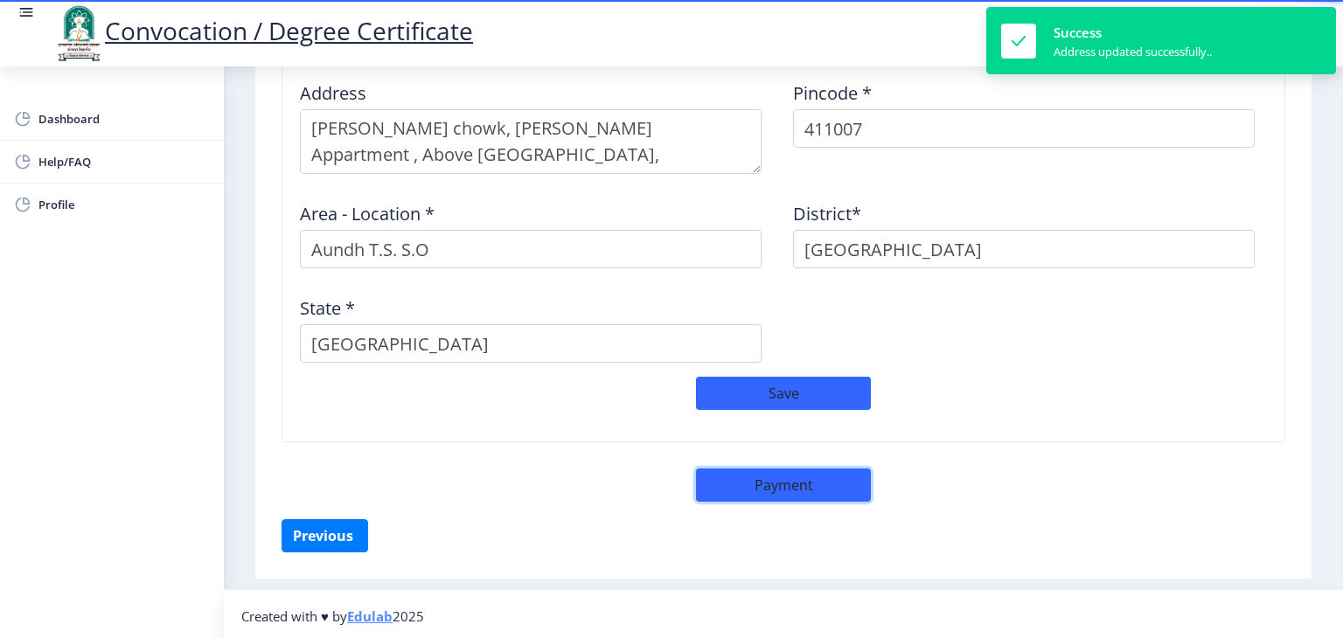
click at [808, 475] on button "Payment" at bounding box center [783, 485] width 175 height 33
select select "sealed"
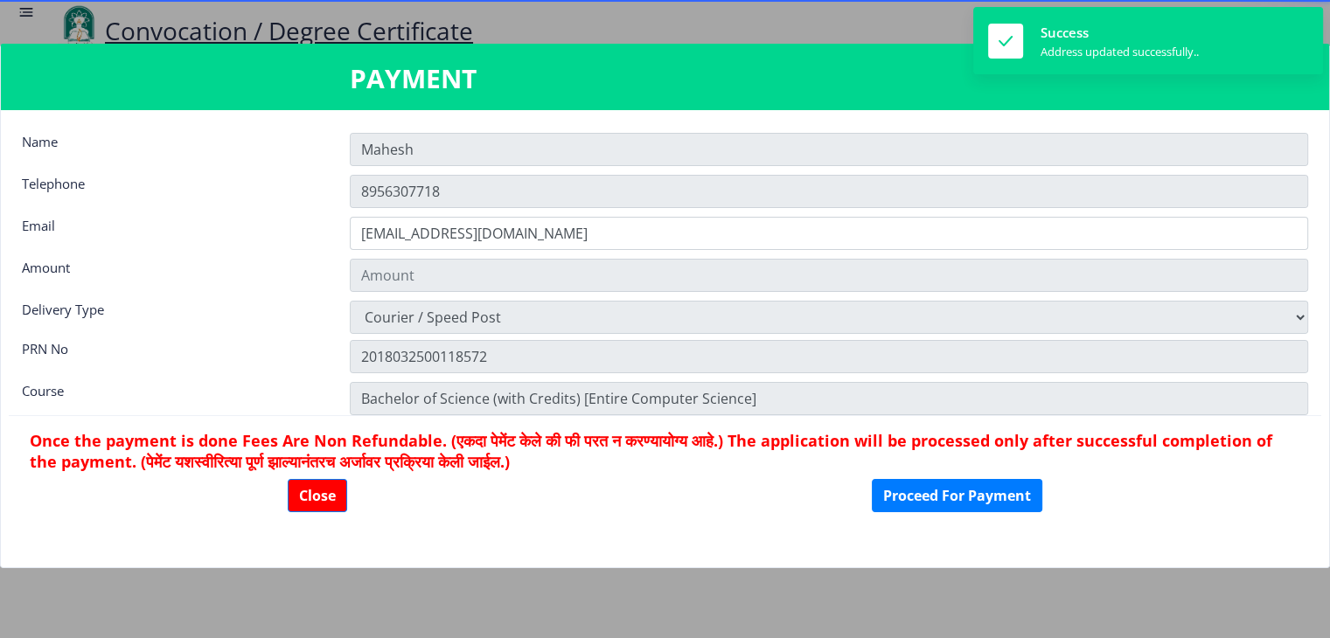
scroll to position [1478, 0]
type input "2885"
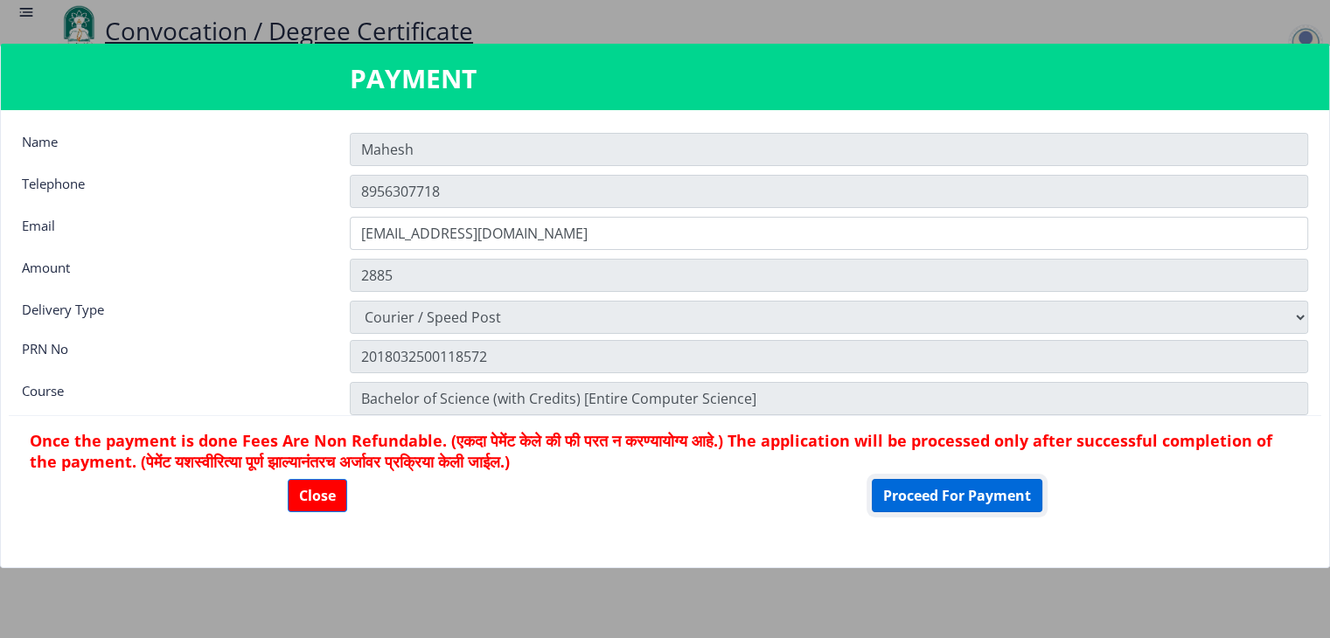
click at [924, 491] on button "Proceed For Payment" at bounding box center [957, 495] width 171 height 33
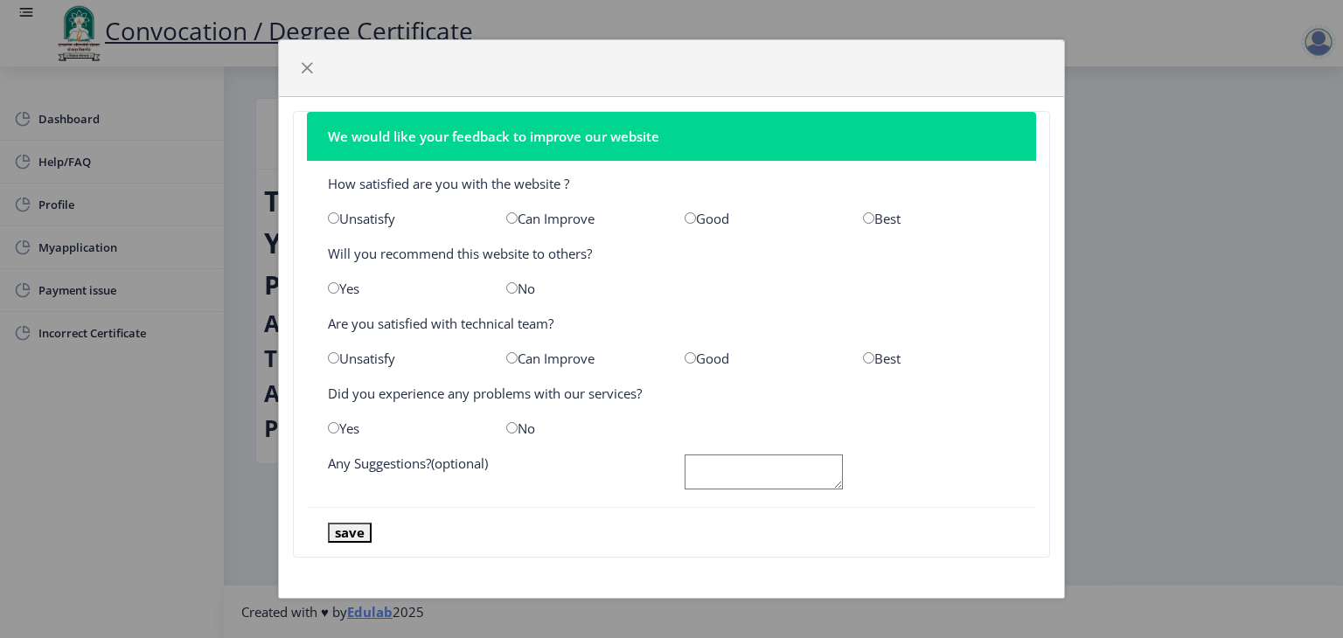
click at [692, 221] on input "radio" at bounding box center [690, 218] width 11 height 11
radio input "true"
click at [335, 287] on input "radio" at bounding box center [333, 287] width 11 height 11
radio input "true"
click at [689, 358] on input "radio" at bounding box center [690, 357] width 11 height 11
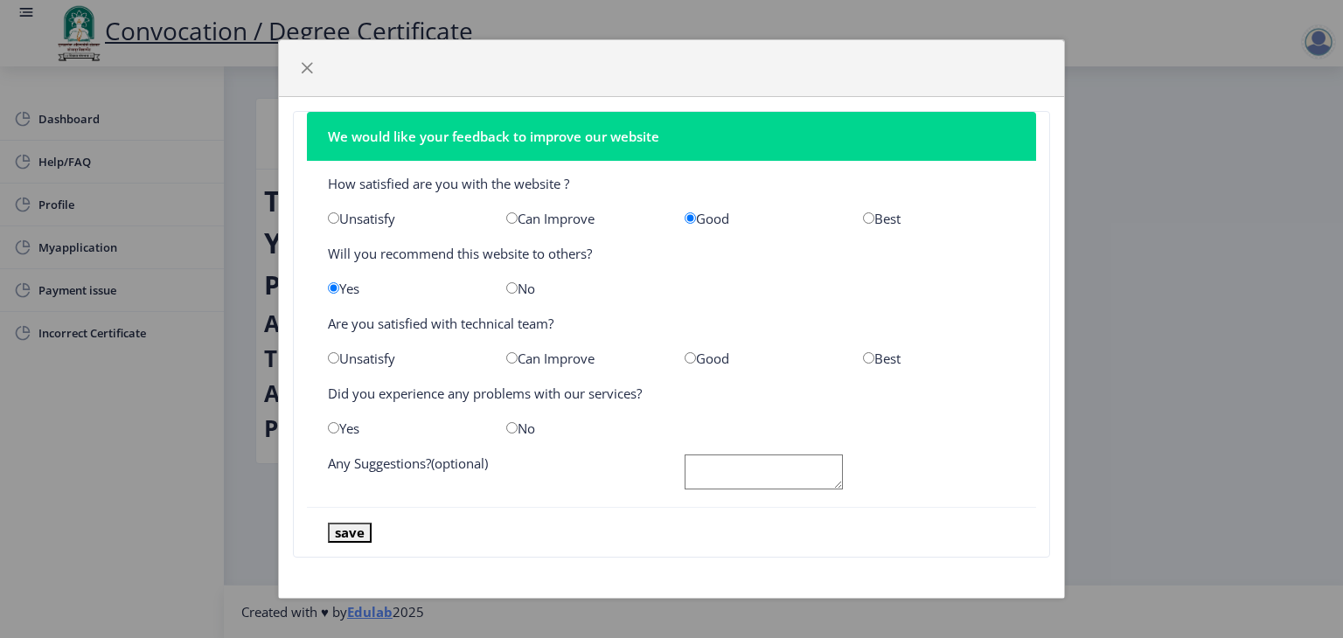
radio input "true"
click at [515, 428] on input "radio" at bounding box center [511, 427] width 11 height 11
radio input "true"
click at [749, 466] on textarea at bounding box center [764, 473] width 158 height 36
type textarea "NA"
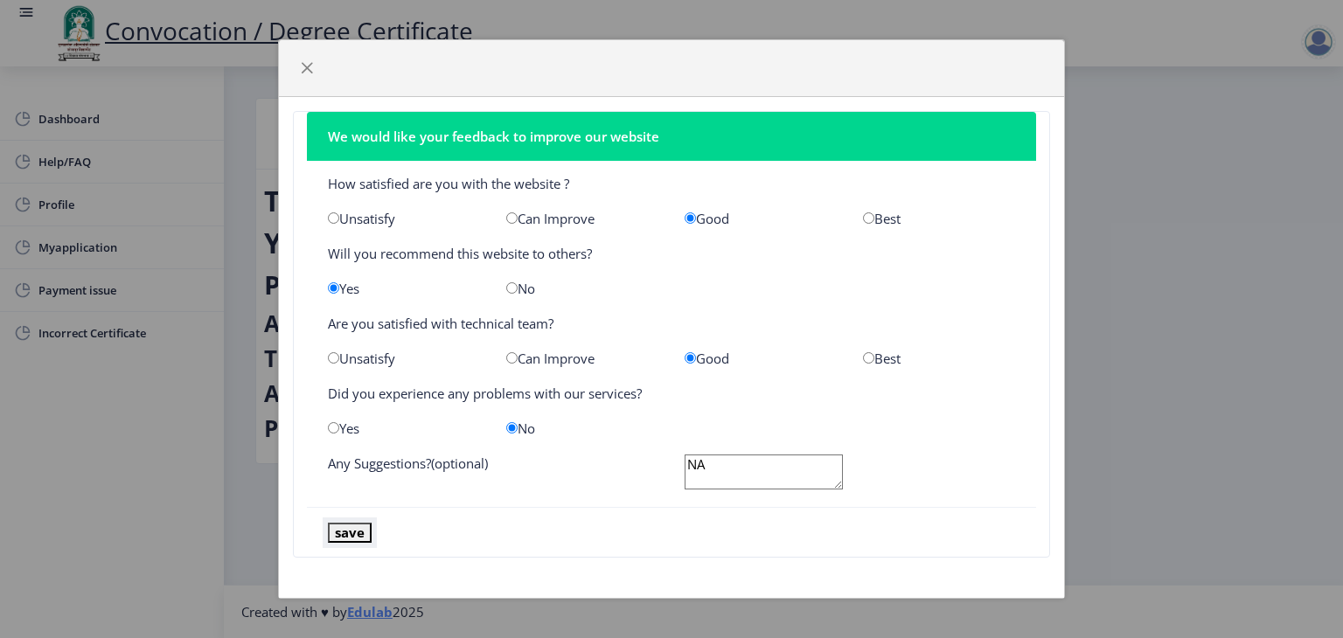
click at [358, 533] on button "save" at bounding box center [350, 533] width 44 height 20
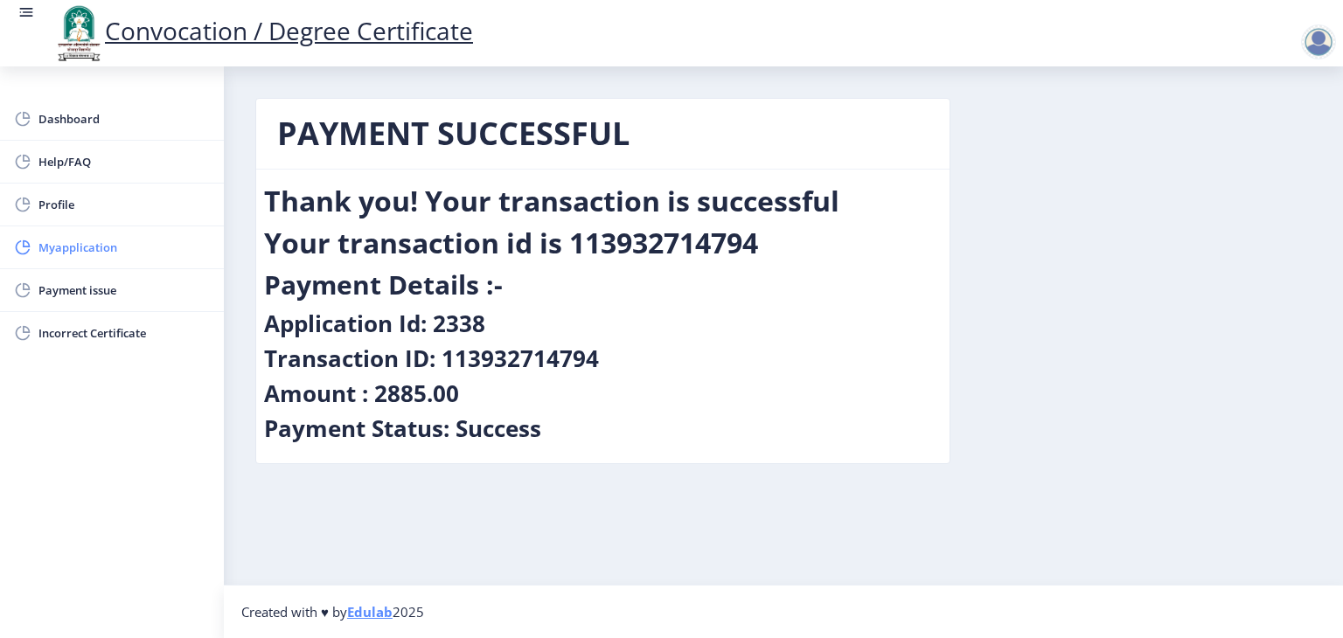
click at [70, 232] on link "Myapplication" at bounding box center [112, 248] width 224 height 42
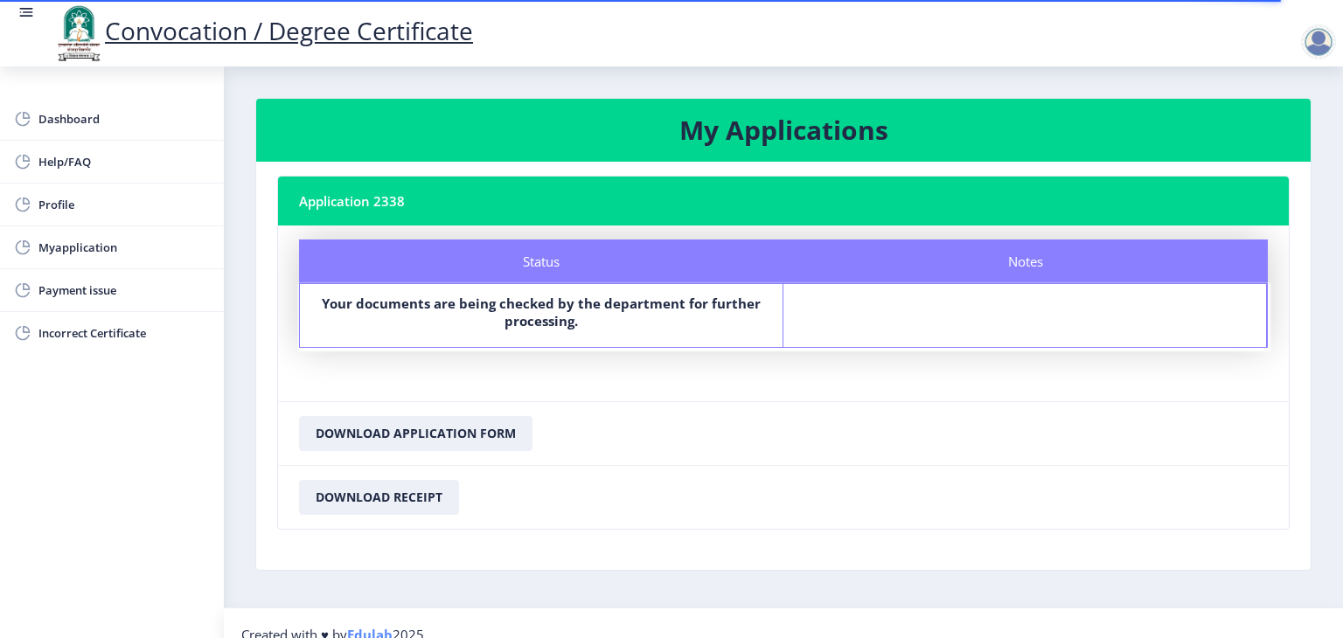
scroll to position [21, 0]
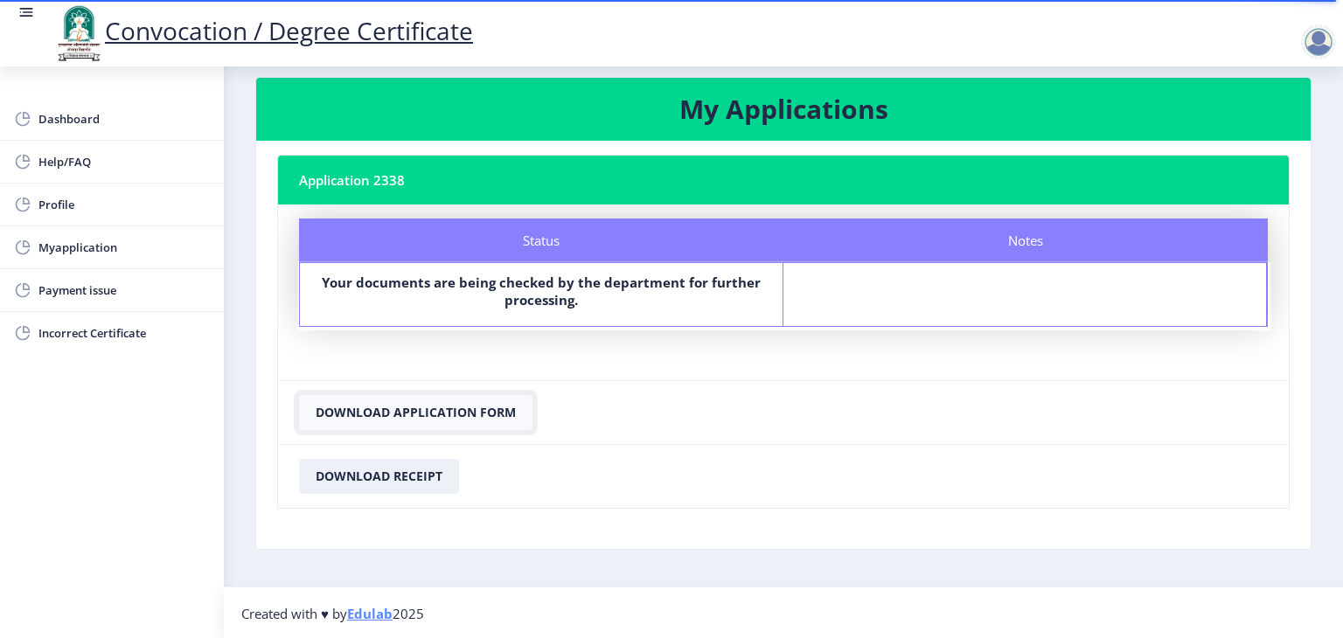
click at [406, 408] on button "Download Application Form" at bounding box center [416, 412] width 234 height 35
click at [371, 476] on button "Download Receipt" at bounding box center [379, 476] width 160 height 35
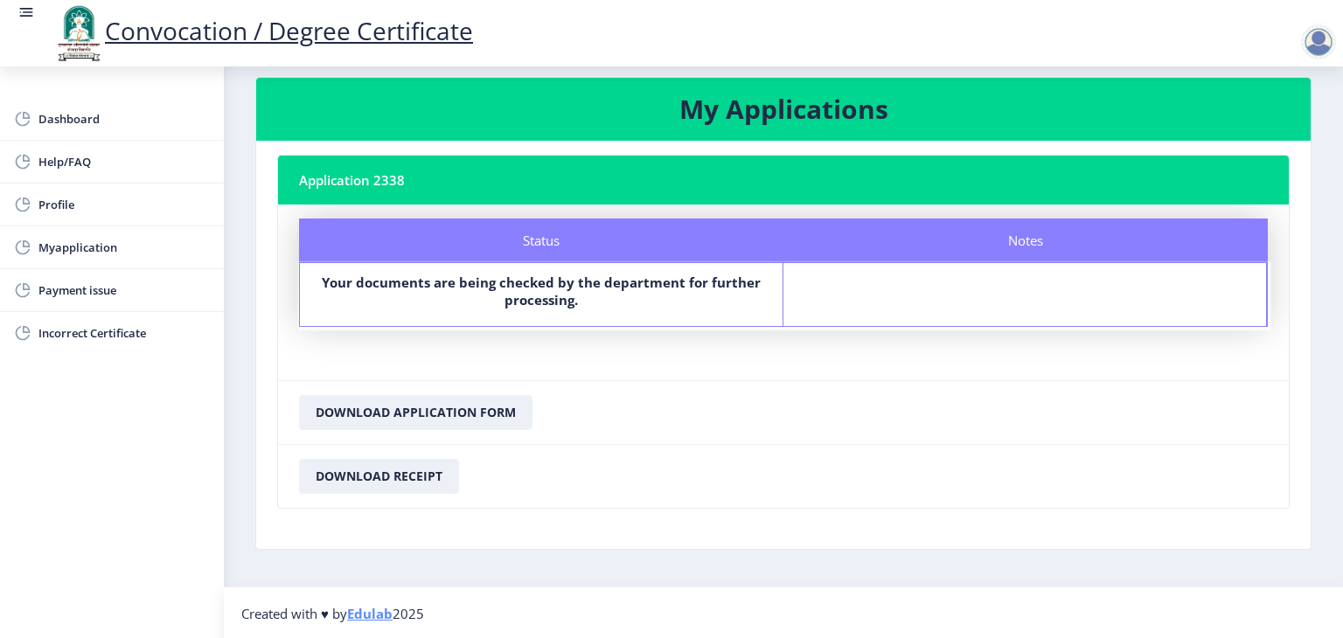
click at [746, 361] on nb-card-body "Status Notes Status Your documents are being checked by the department for furt…" at bounding box center [783, 293] width 1011 height 176
click at [95, 125] on span "Dashboard" at bounding box center [123, 118] width 171 height 21
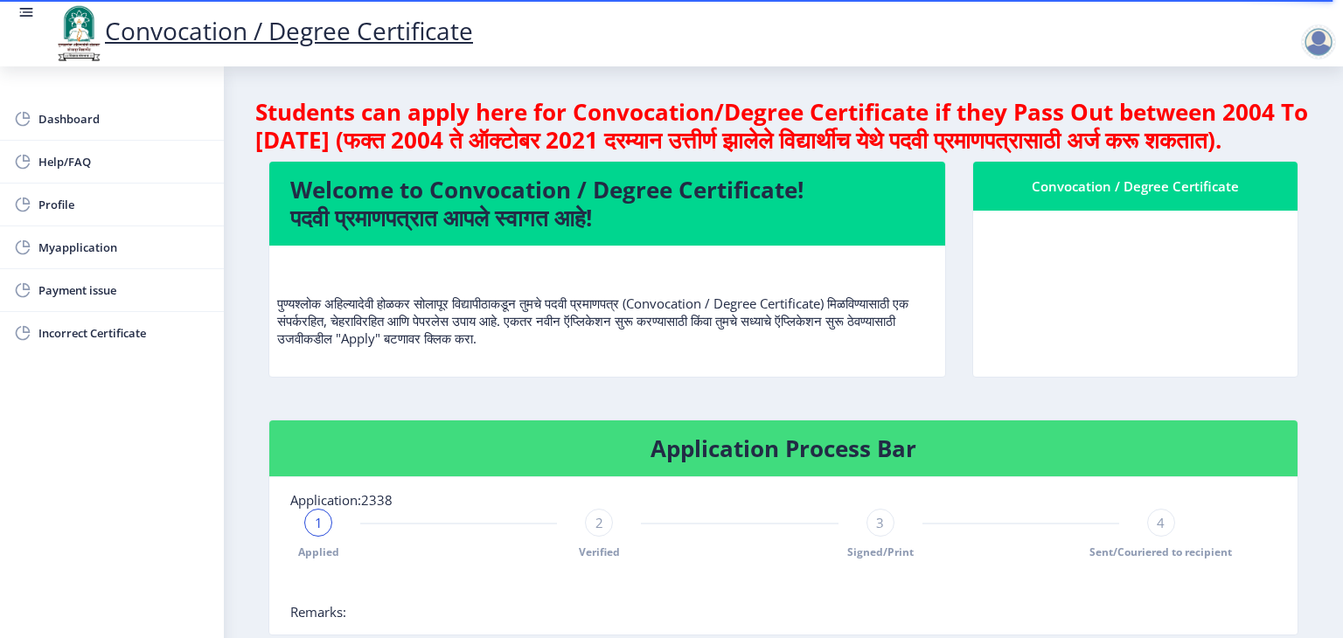
click at [464, 402] on div "Welcome to Convocation / Degree Certificate! पदवी प्रमाणपत्रात आपले स्वागत आहे!…" at bounding box center [607, 281] width 704 height 241
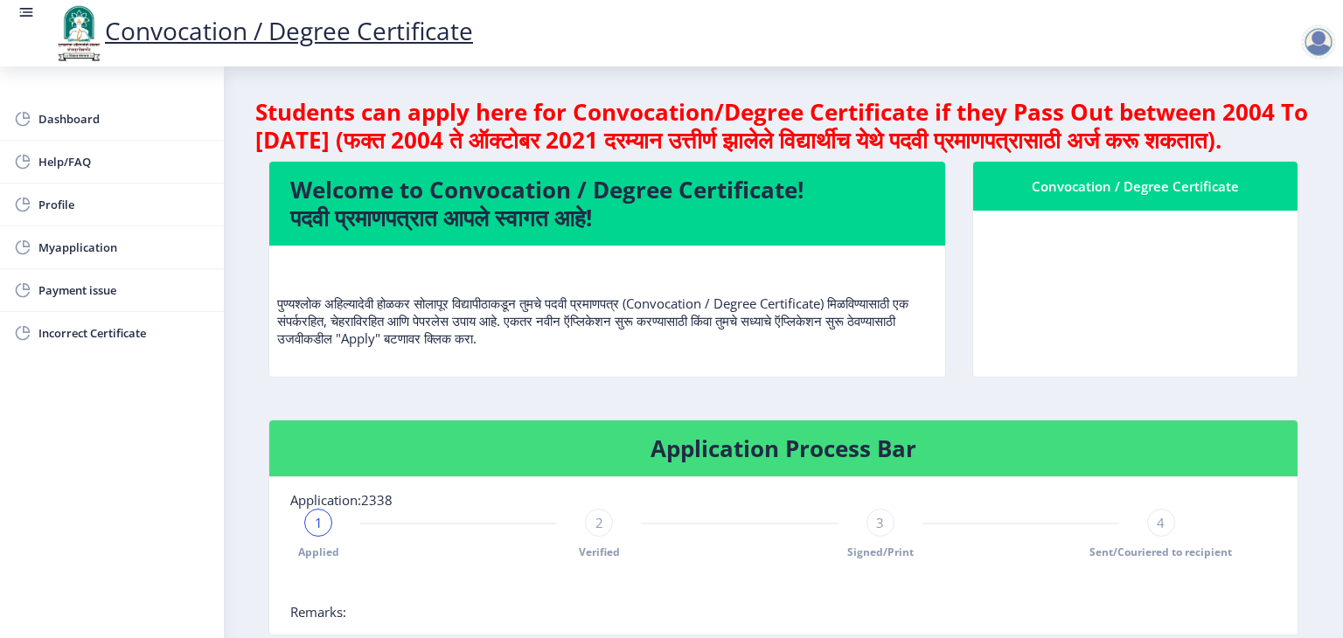
click at [955, 402] on div "Welcome to Convocation / Degree Certificate! पदवी प्रमाणपत्रात आपले स्वागत आहे!…" at bounding box center [607, 281] width 704 height 241
